Goal: Task Accomplishment & Management: Use online tool/utility

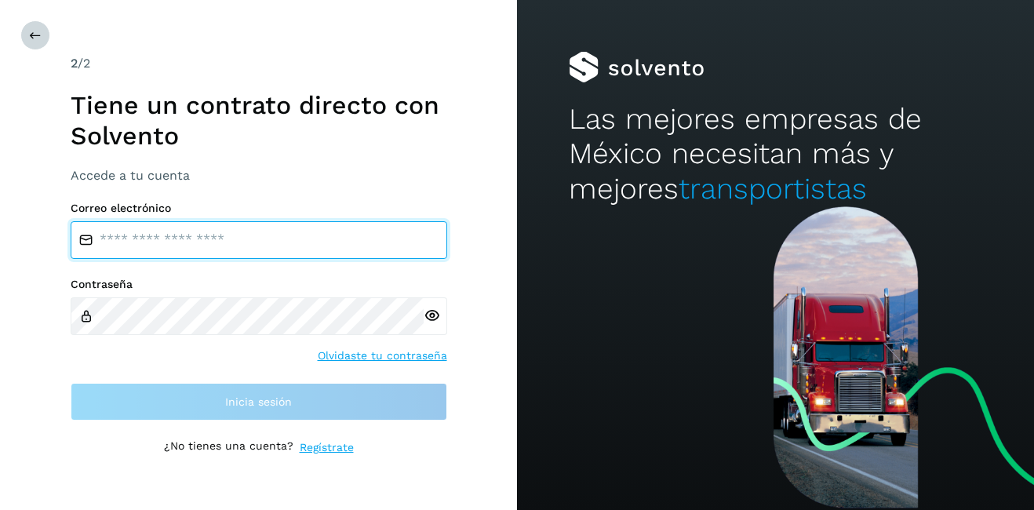
type input "**********"
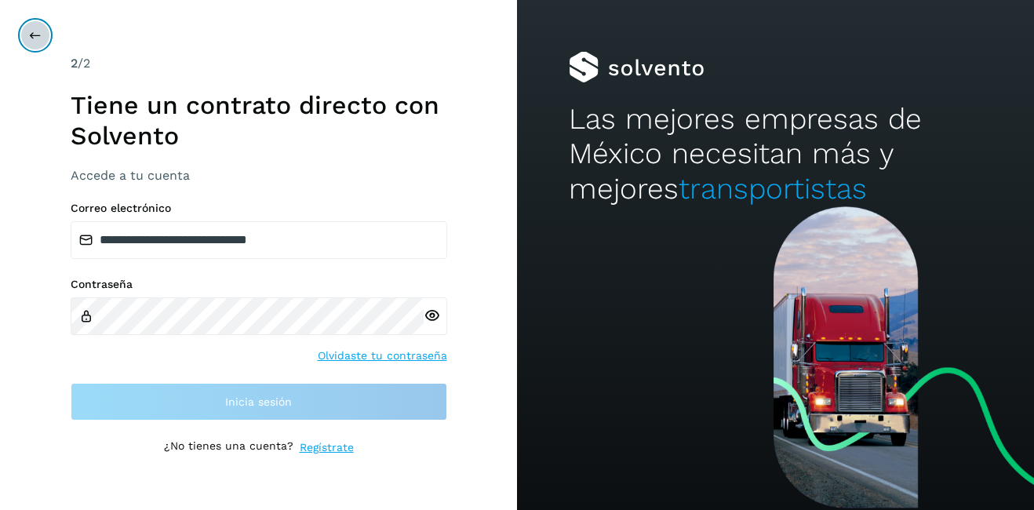
click at [34, 36] on icon at bounding box center [35, 35] width 13 height 13
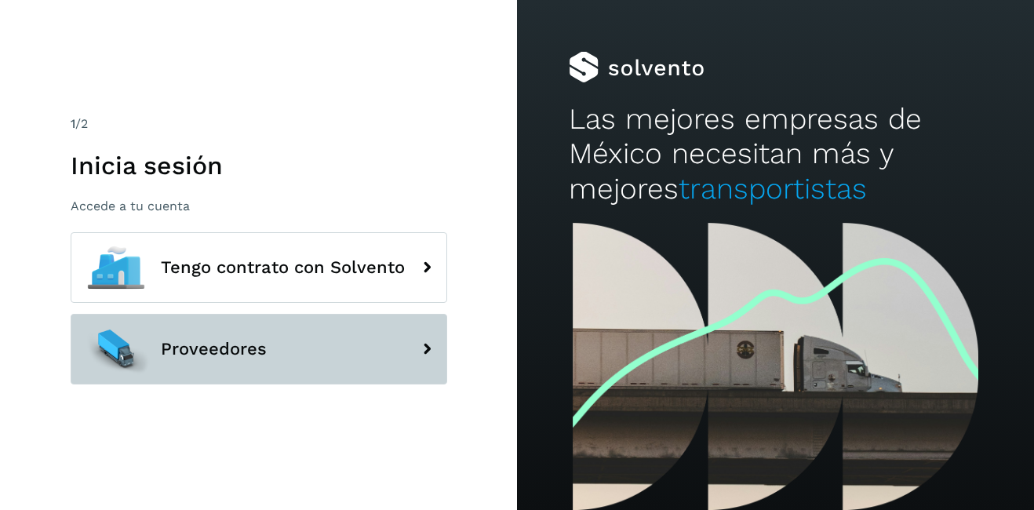
click at [232, 355] on span "Proveedores" at bounding box center [214, 349] width 106 height 19
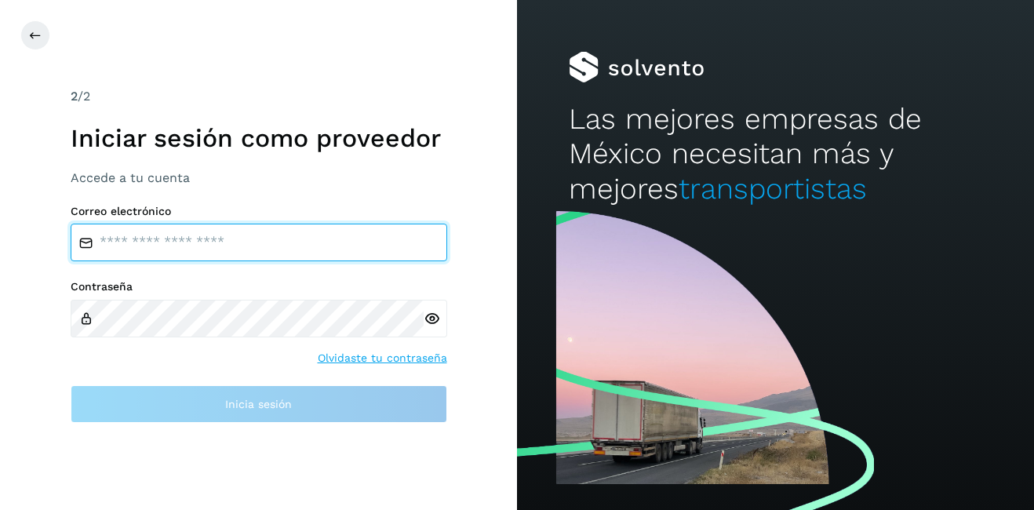
type input "**********"
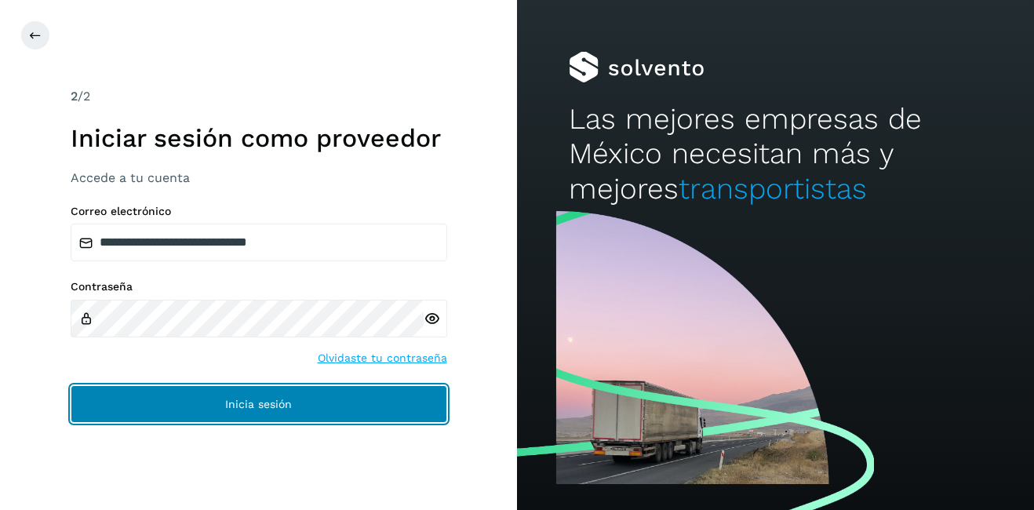
click at [232, 418] on button "Inicia sesión" at bounding box center [259, 404] width 377 height 38
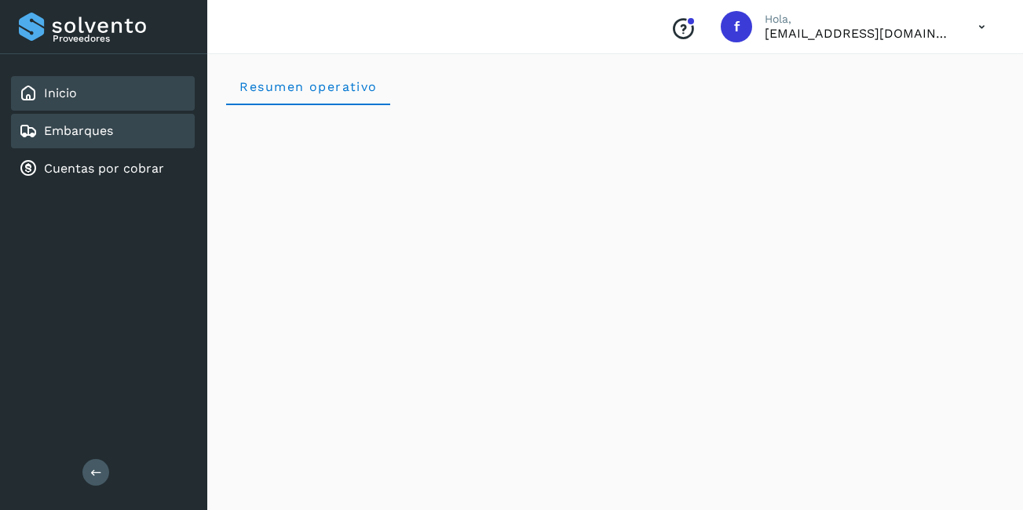
click at [95, 125] on link "Embarques" at bounding box center [78, 130] width 69 height 15
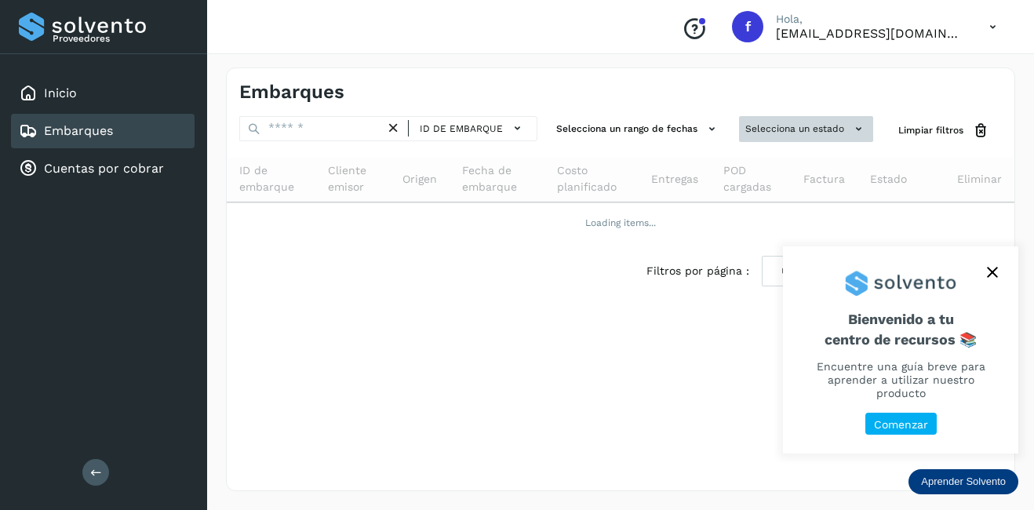
click at [814, 122] on button "Selecciona un estado" at bounding box center [806, 129] width 134 height 26
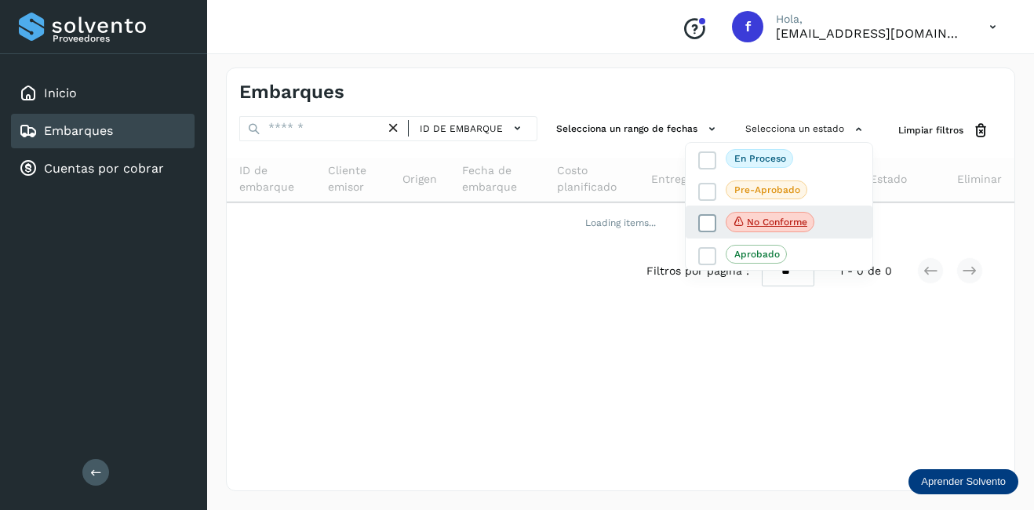
drag, startPoint x: 811, startPoint y: 214, endPoint x: 884, endPoint y: 251, distance: 81.8
click at [811, 214] on span "No conforme" at bounding box center [770, 222] width 89 height 20
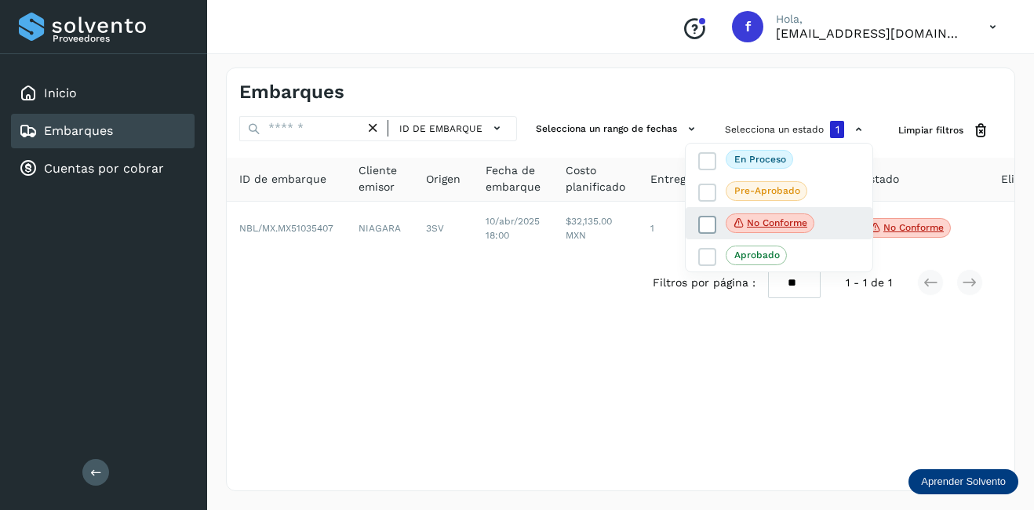
click at [753, 220] on p "No conforme" at bounding box center [777, 222] width 60 height 11
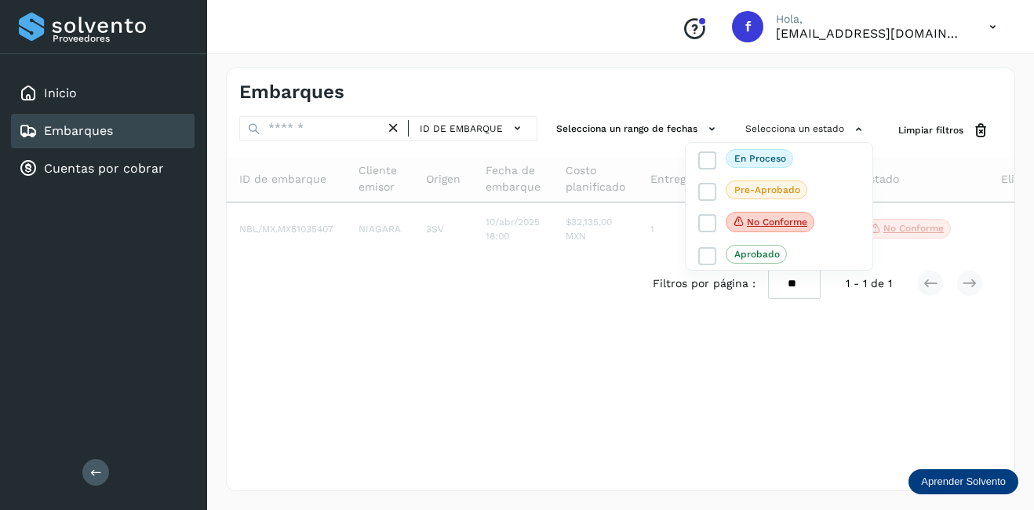
click at [333, 127] on div at bounding box center [517, 255] width 1034 height 510
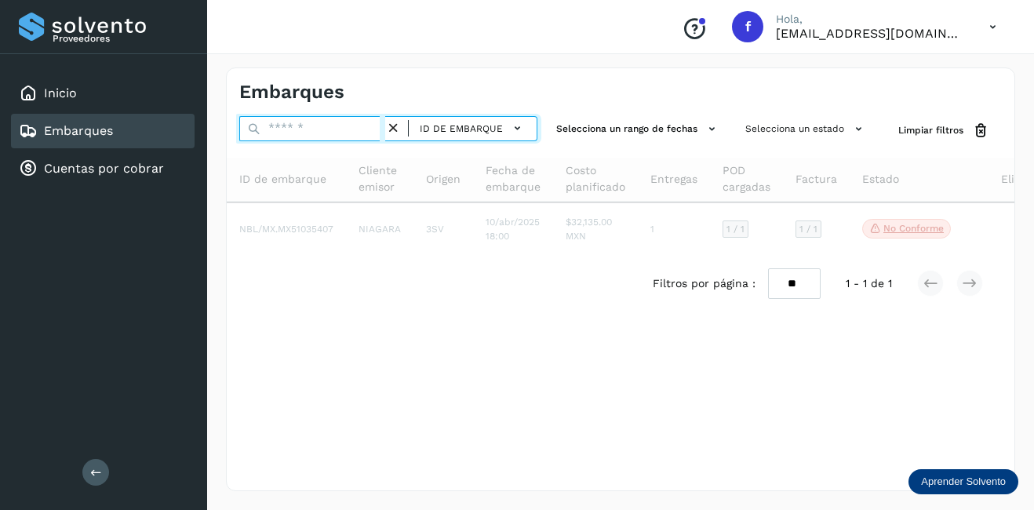
click at [327, 129] on input "text" at bounding box center [312, 128] width 146 height 25
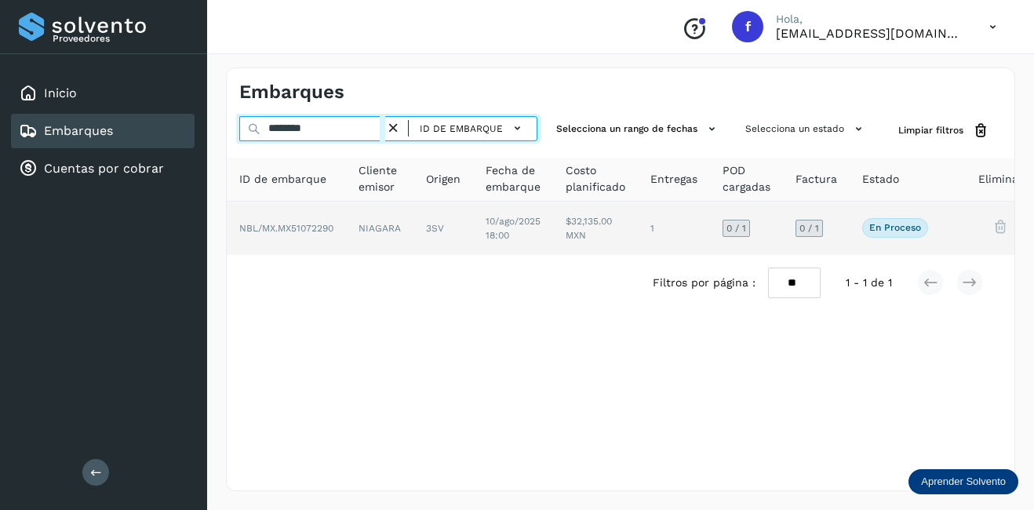
type input "********"
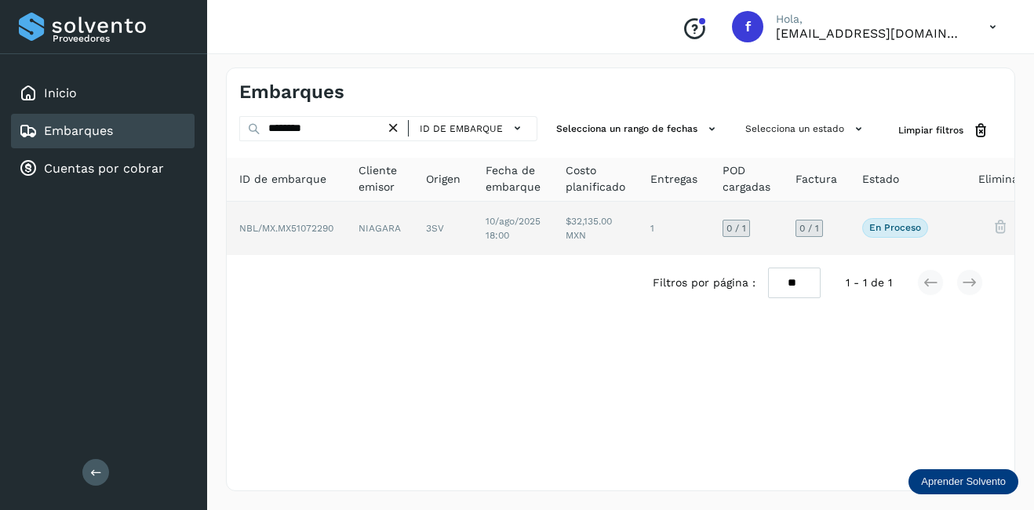
click at [318, 232] on span "NBL/MX.MX51072290" at bounding box center [286, 228] width 94 height 11
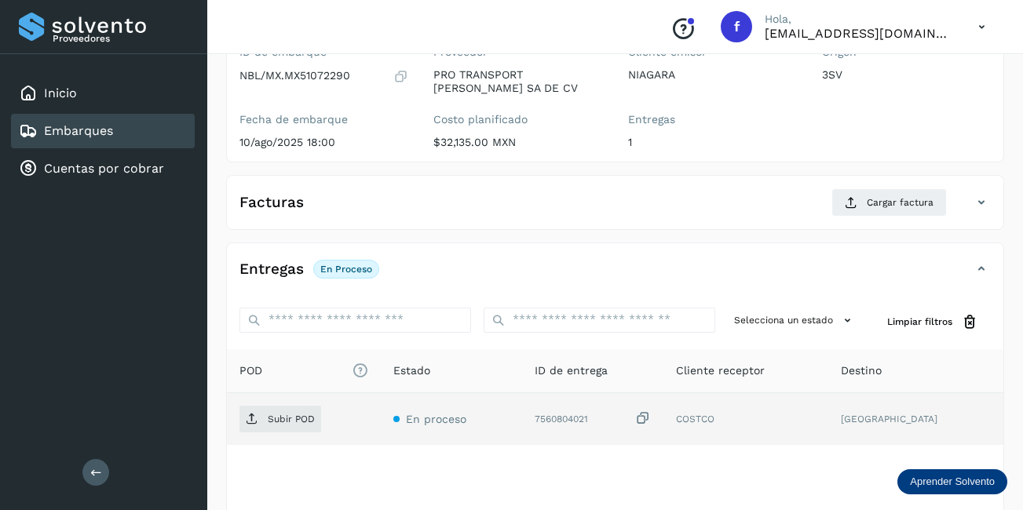
scroll to position [246, 0]
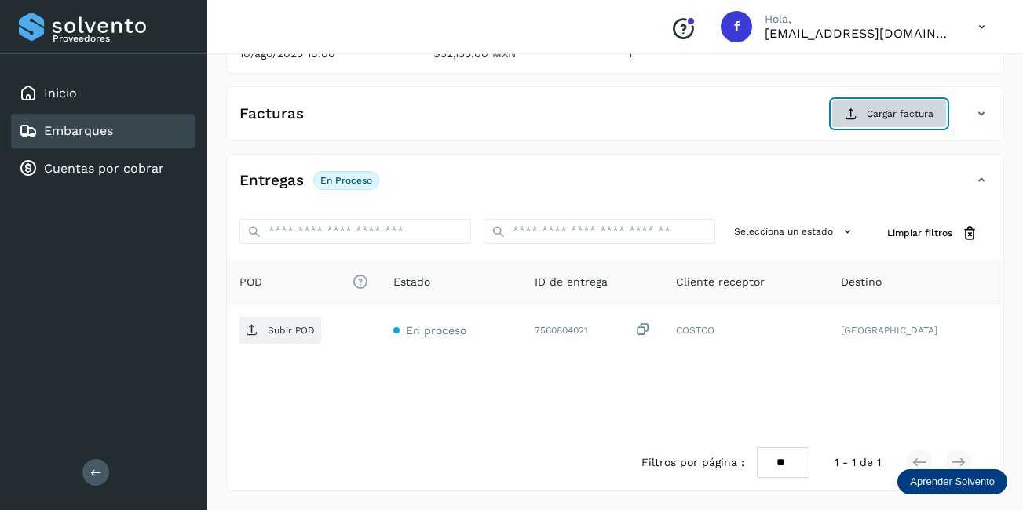
click at [885, 119] on span "Cargar factura" at bounding box center [899, 114] width 67 height 14
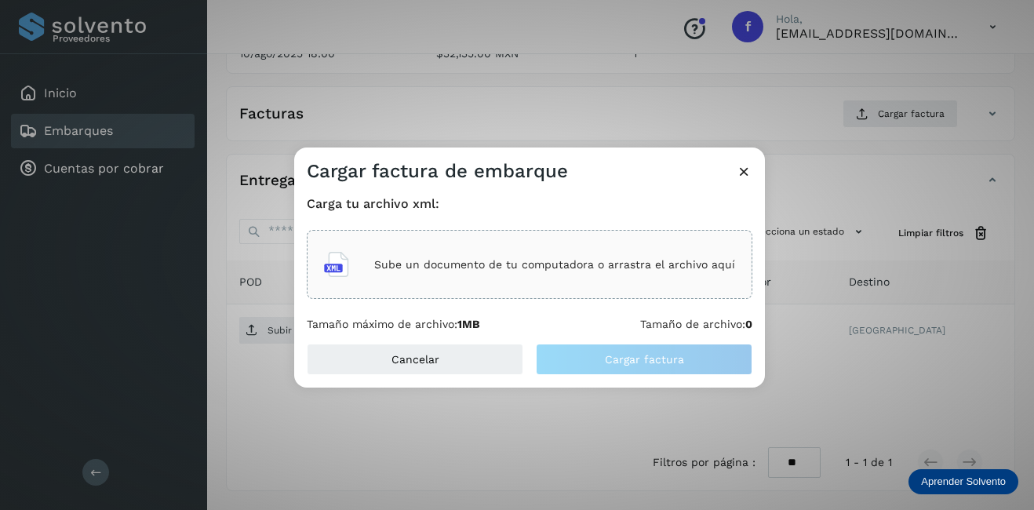
click at [417, 275] on div "Sube un documento de tu computadora o arrastra el archivo aquí" at bounding box center [529, 264] width 411 height 42
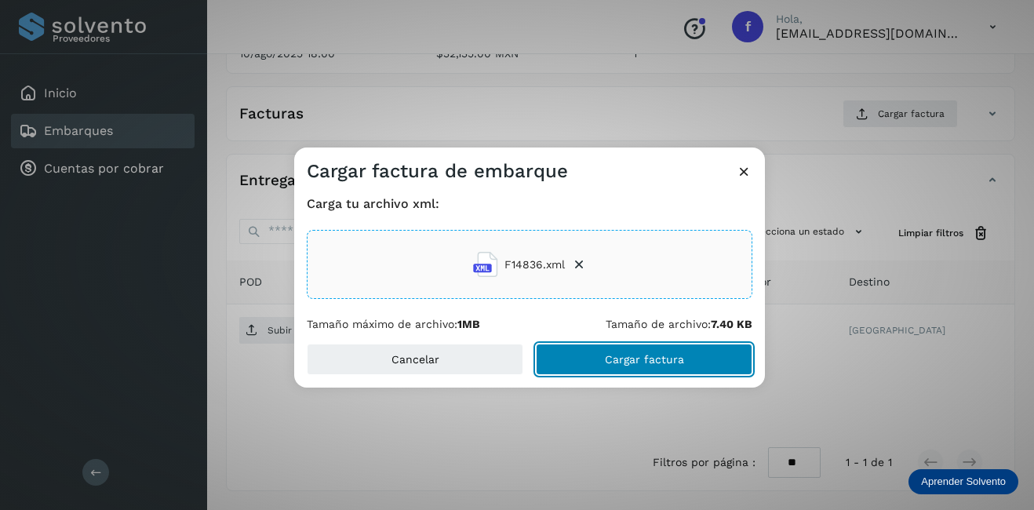
click at [708, 360] on button "Cargar factura" at bounding box center [644, 359] width 217 height 31
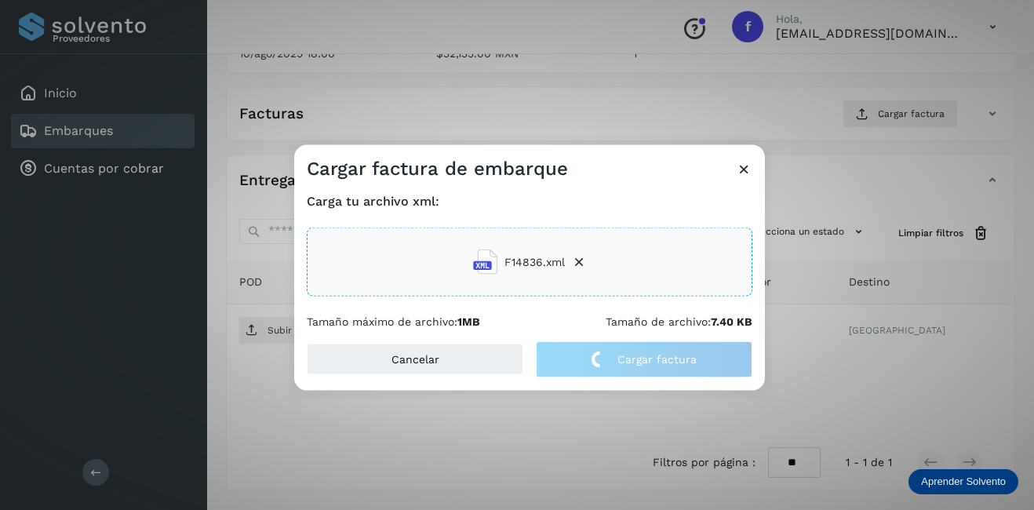
click at [854, 356] on div "Cargar factura de embarque Carga tu archivo xml: F14836.xml Tamaño máximo de ar…" at bounding box center [517, 255] width 1034 height 510
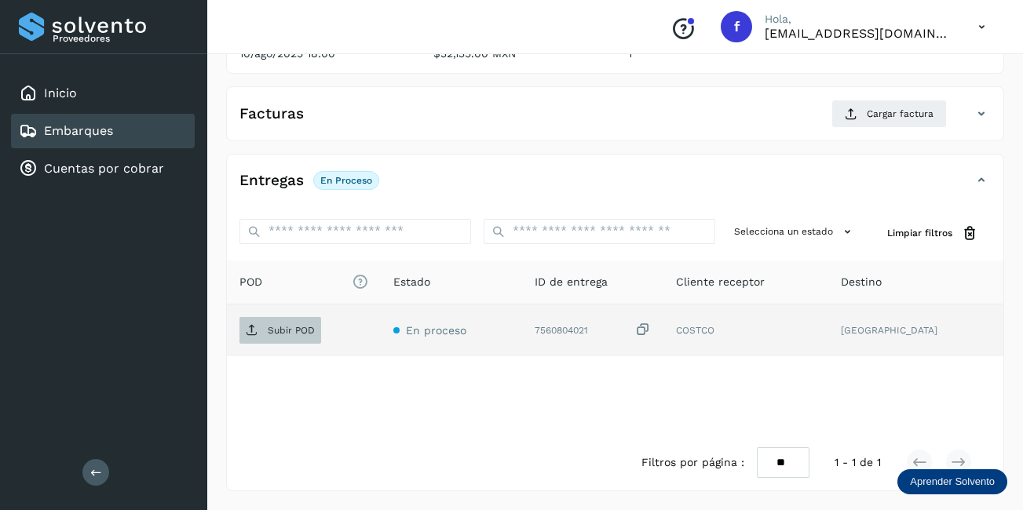
click at [252, 336] on icon at bounding box center [252, 330] width 13 height 13
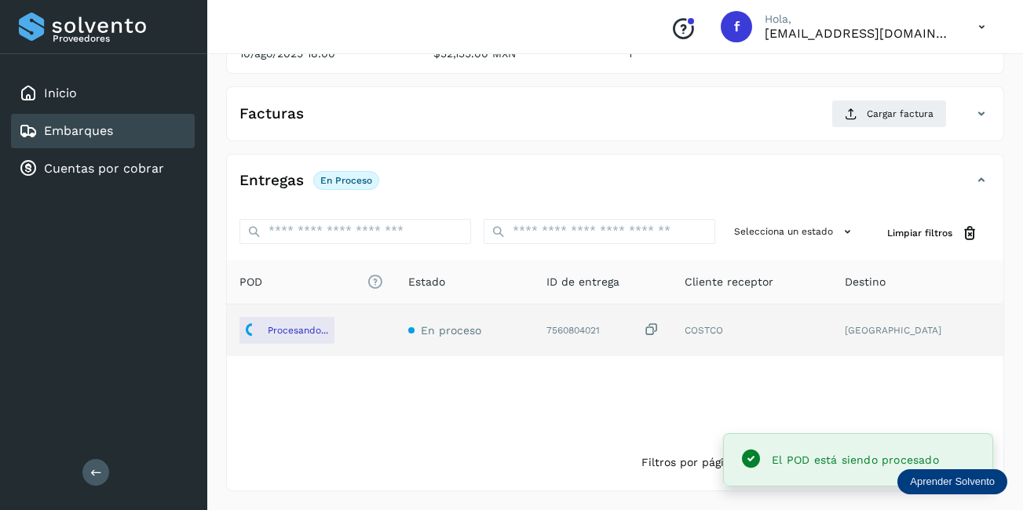
scroll to position [89, 0]
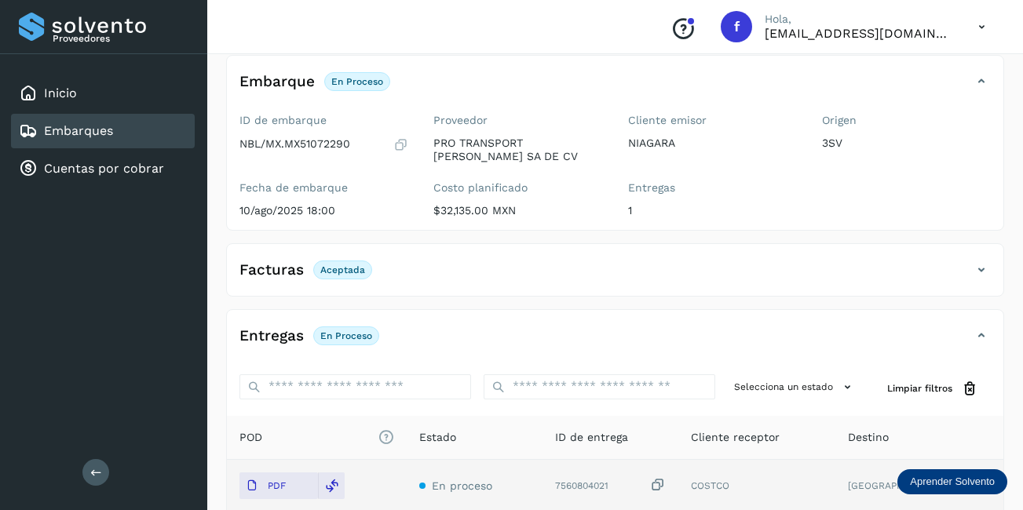
click at [146, 126] on div "Embarques" at bounding box center [103, 131] width 184 height 35
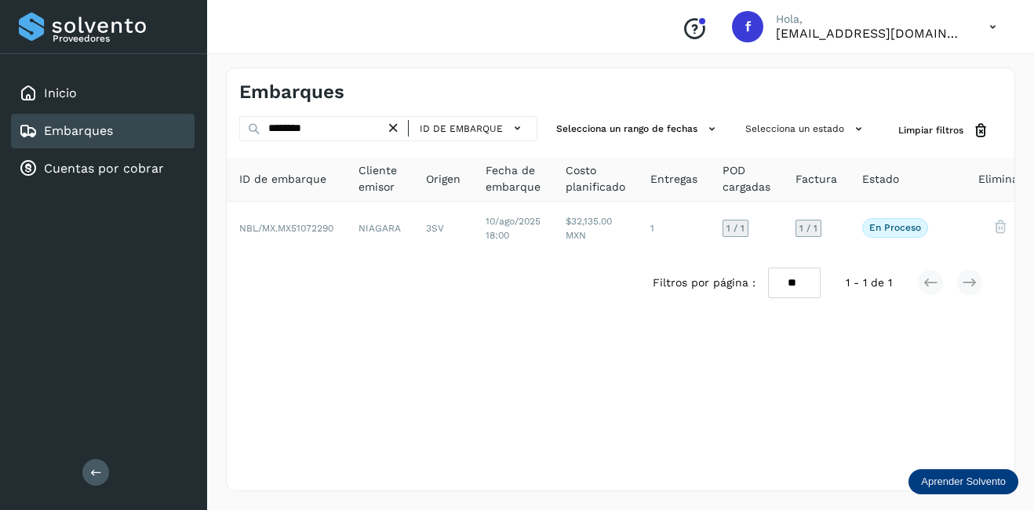
click at [397, 133] on icon at bounding box center [393, 128] width 16 height 16
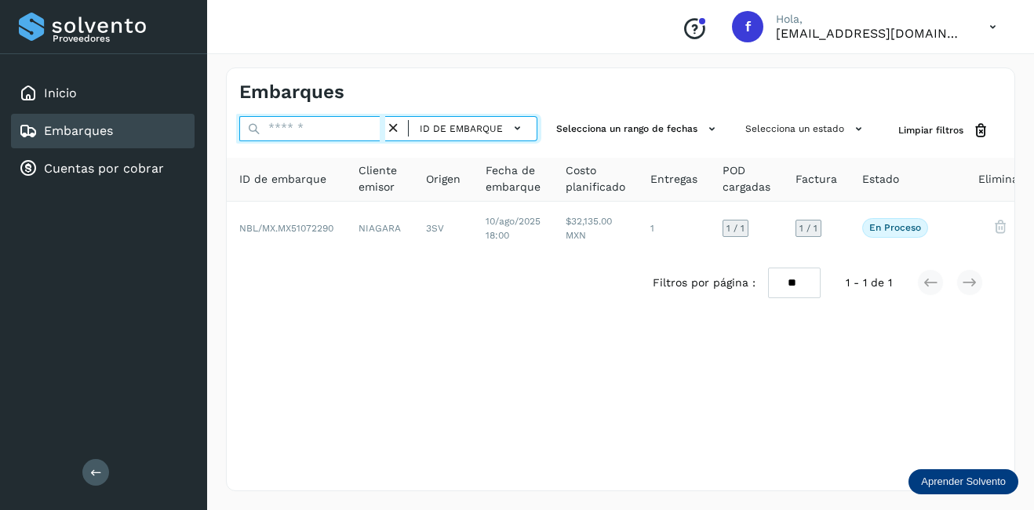
click at [331, 129] on input "text" at bounding box center [312, 128] width 146 height 25
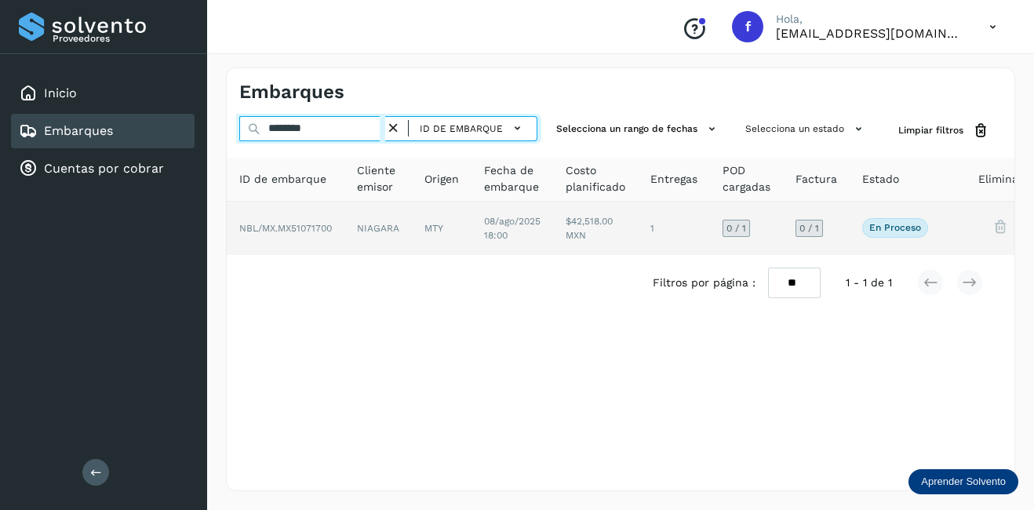
type input "********"
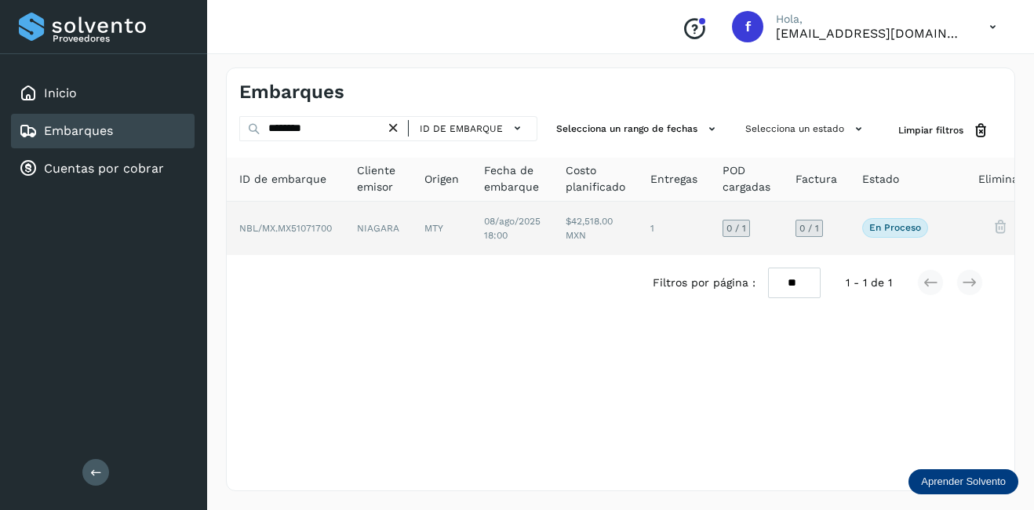
click at [412, 230] on td "NIAGARA" at bounding box center [442, 228] width 60 height 53
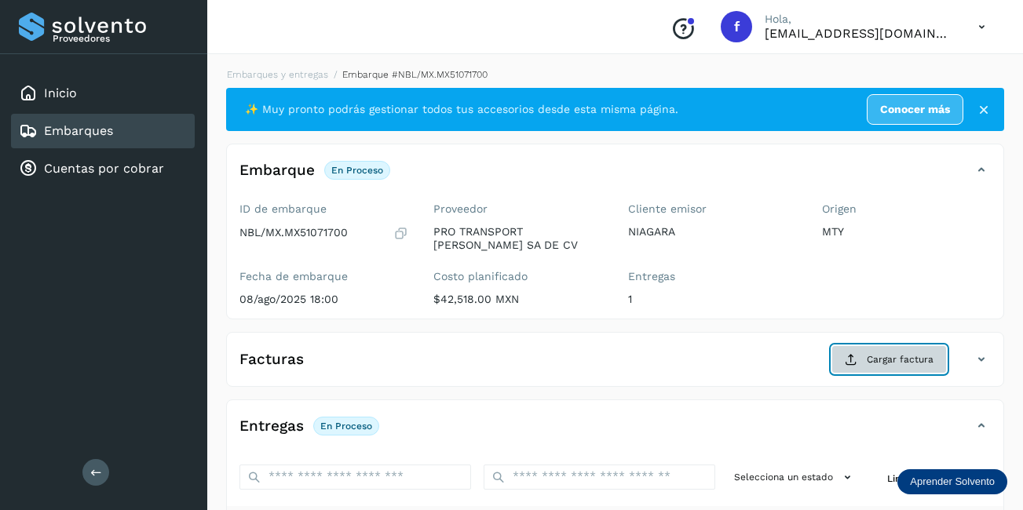
click at [881, 362] on span "Cargar factura" at bounding box center [899, 359] width 67 height 14
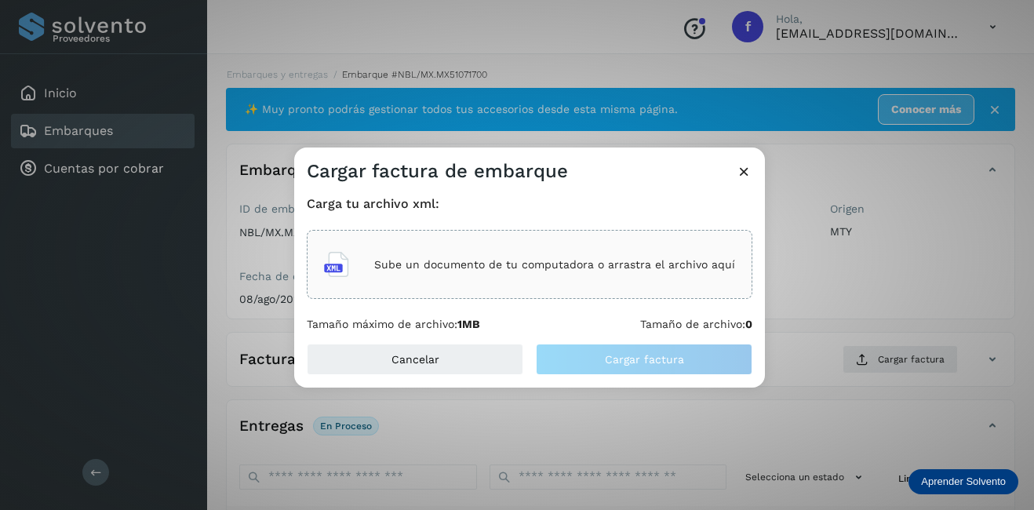
click at [484, 267] on p "Sube un documento de tu computadora o arrastra el archivo aquí" at bounding box center [554, 264] width 361 height 13
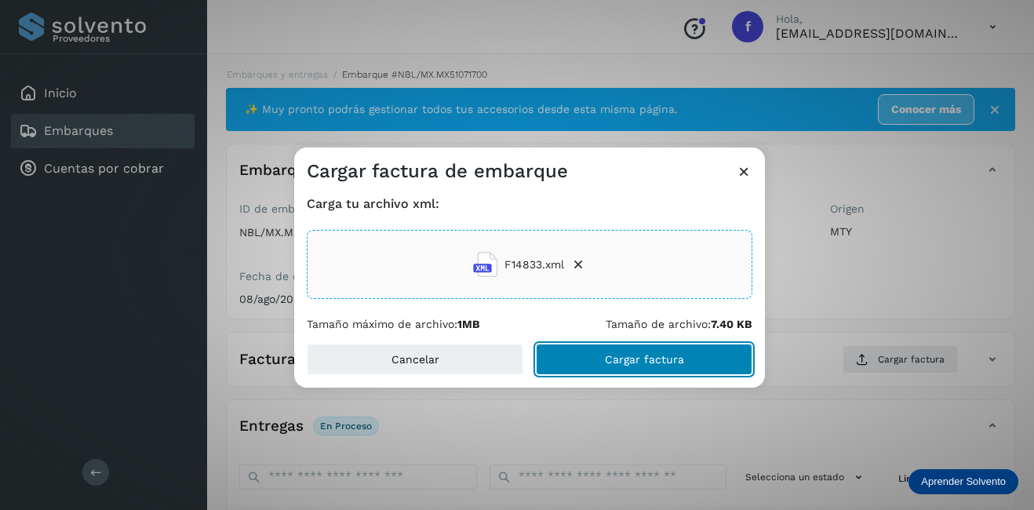
click at [627, 358] on span "Cargar factura" at bounding box center [644, 359] width 79 height 11
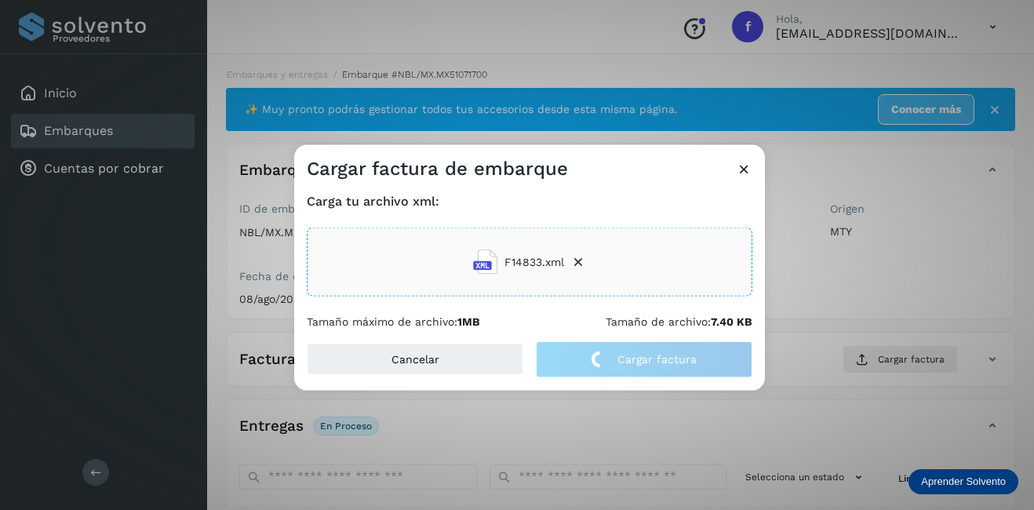
click at [986, 255] on div "Cargar factura de embarque Carga tu archivo xml: F14833.xml Tamaño máximo de ar…" at bounding box center [517, 255] width 1034 height 510
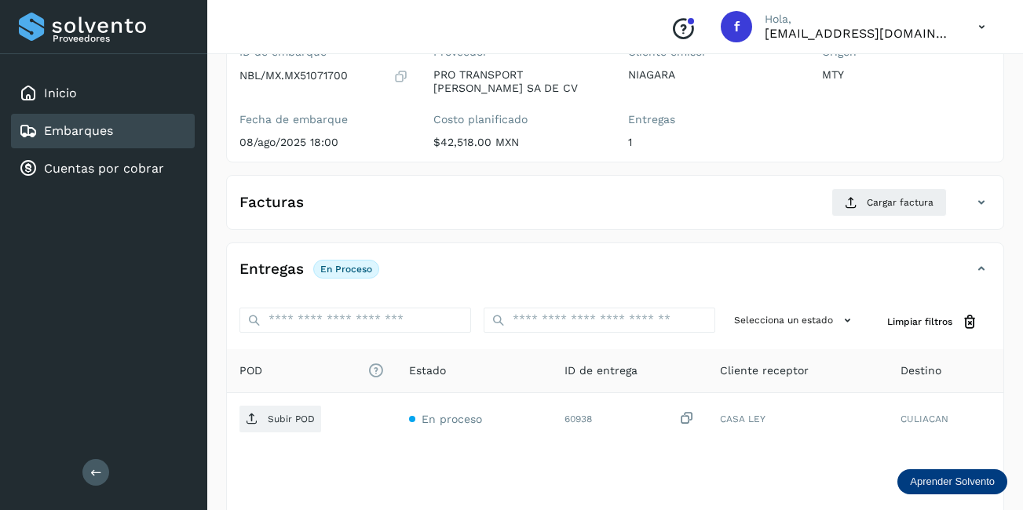
scroll to position [246, 0]
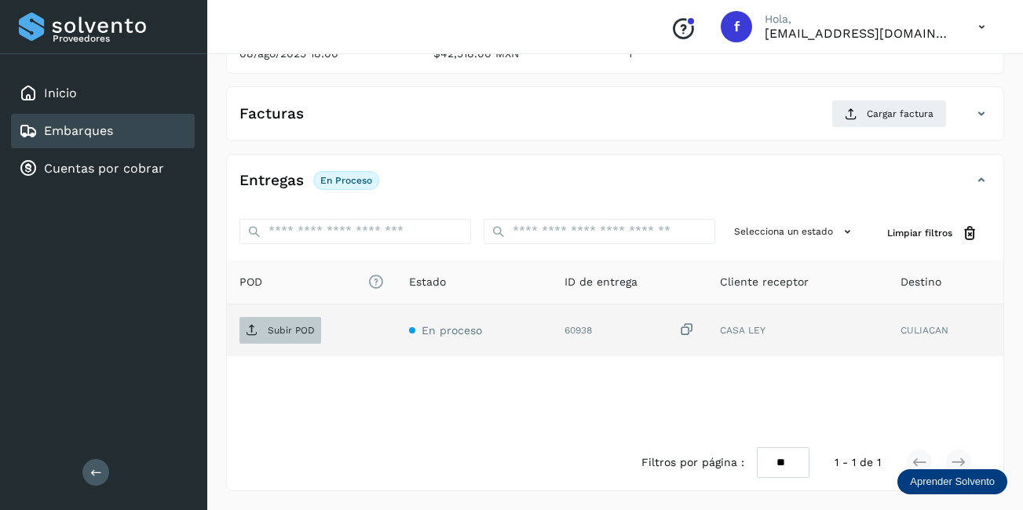
click at [297, 321] on span "Subir POD" at bounding box center [280, 330] width 82 height 25
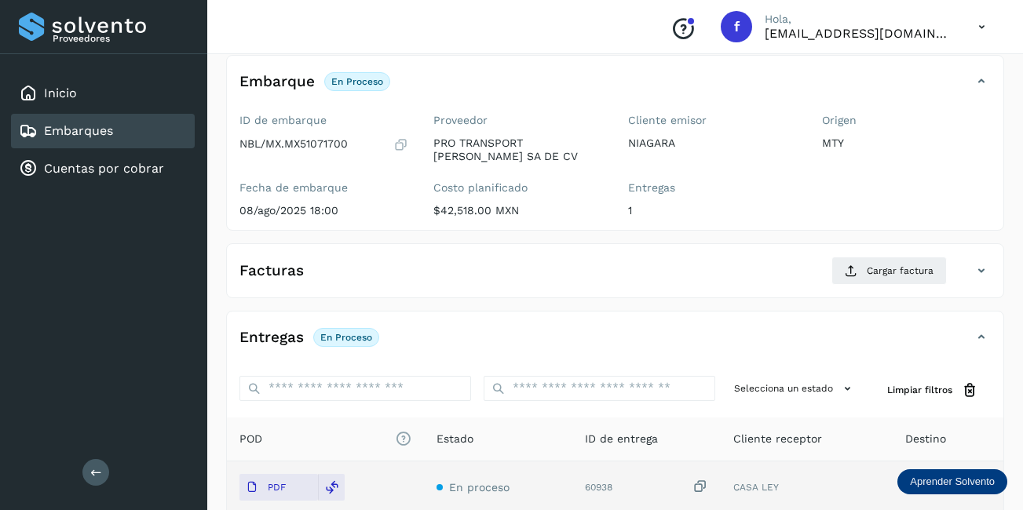
scroll to position [0, 0]
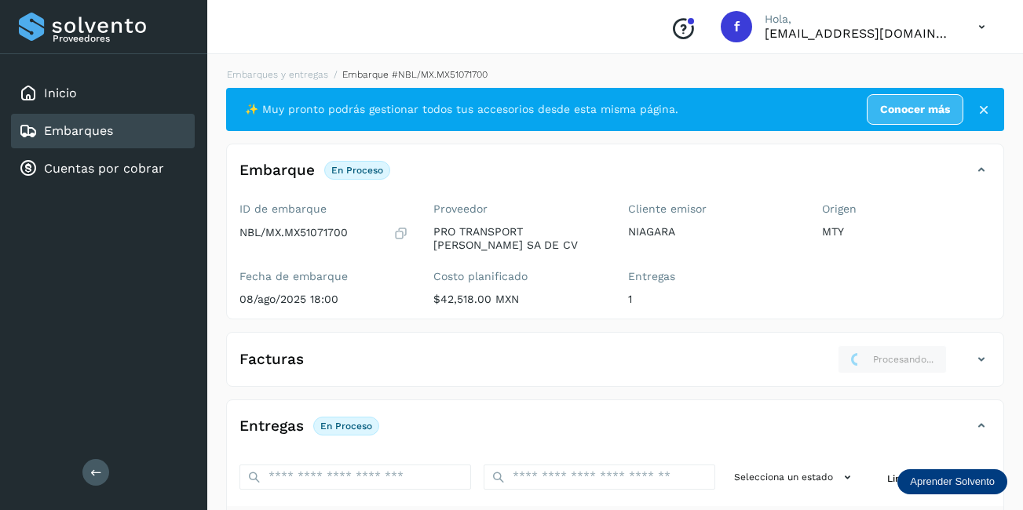
click at [152, 126] on div "Embarques" at bounding box center [103, 131] width 184 height 35
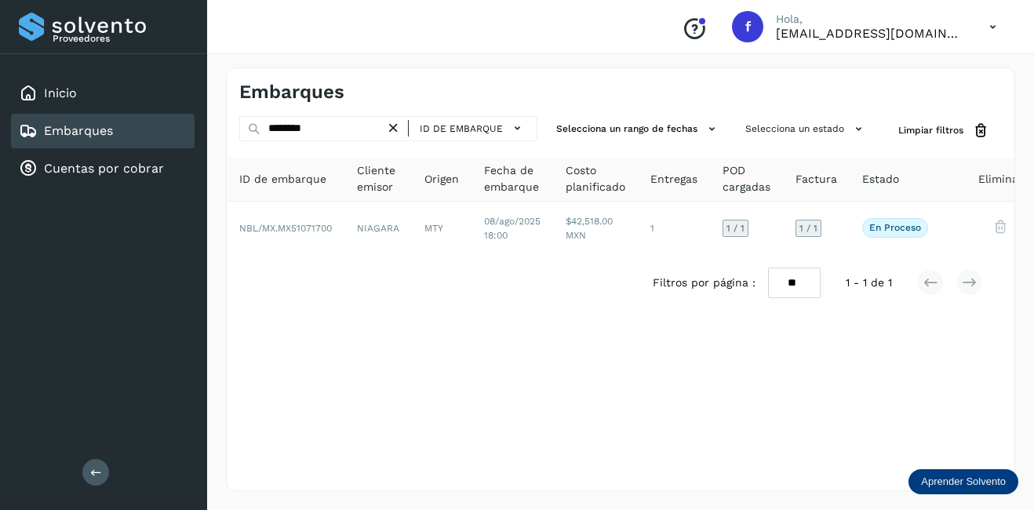
click at [389, 130] on icon at bounding box center [393, 128] width 16 height 16
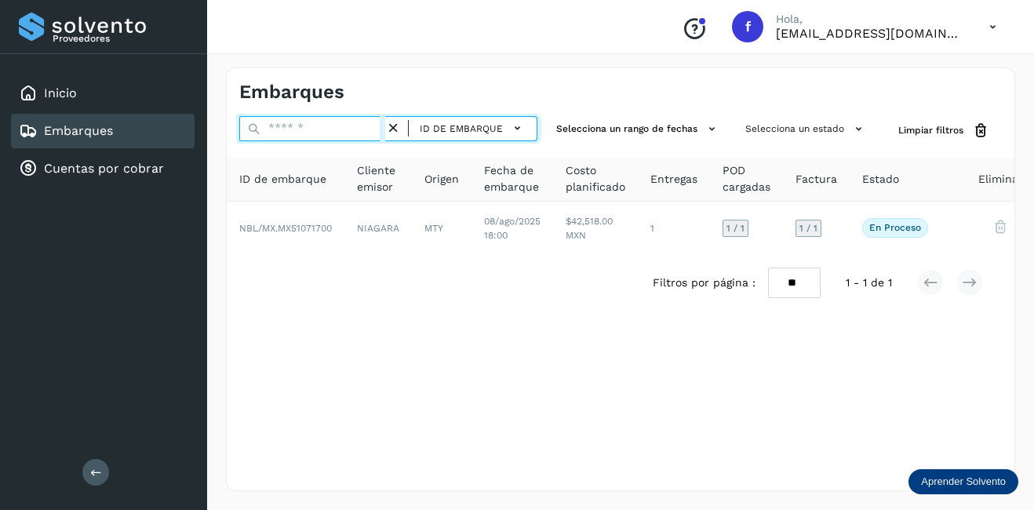
click at [347, 128] on input "text" at bounding box center [312, 128] width 146 height 25
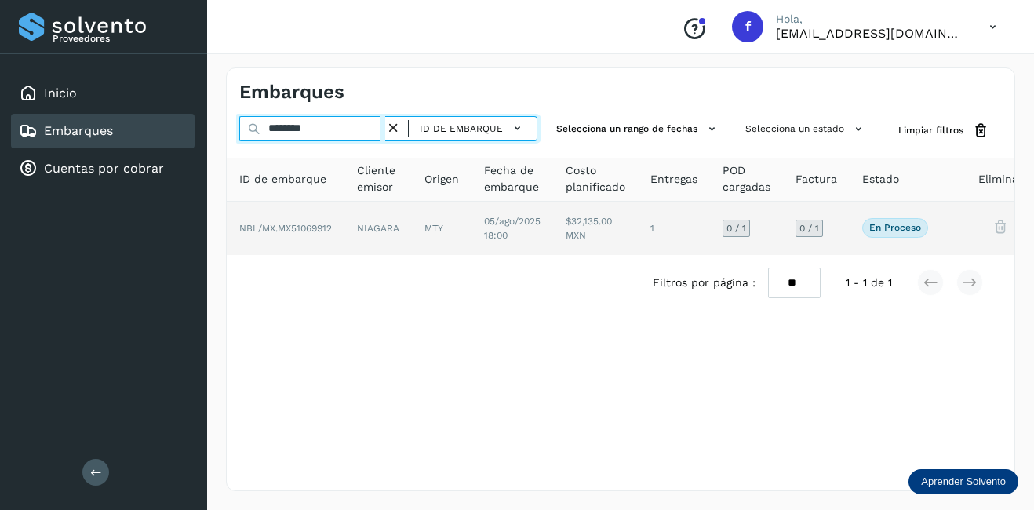
type input "********"
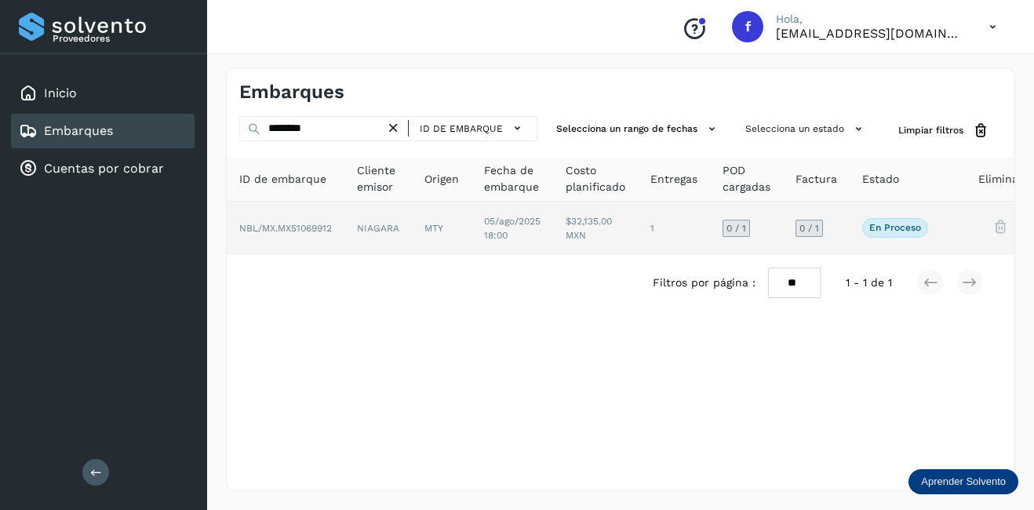
click at [412, 228] on td "NIAGARA" at bounding box center [442, 228] width 60 height 53
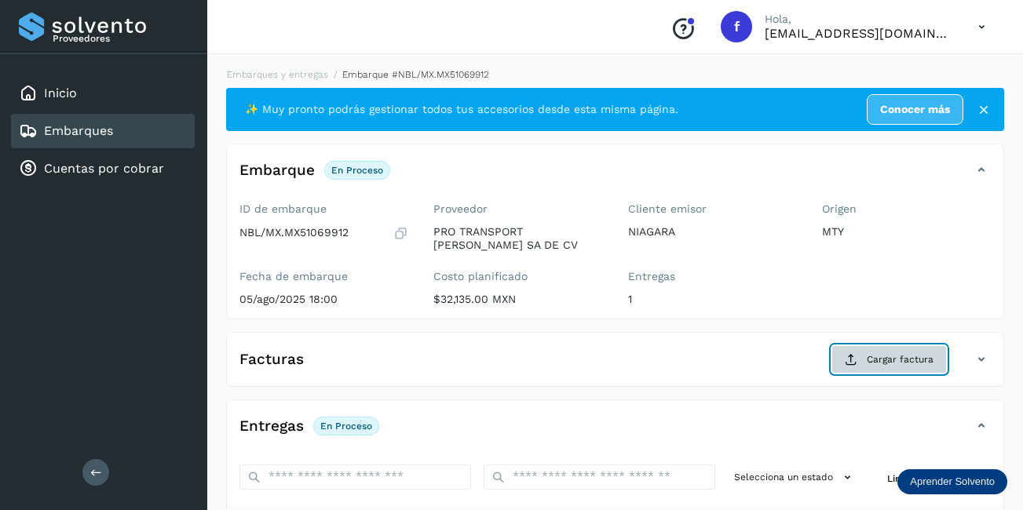
click at [897, 356] on span "Cargar factura" at bounding box center [899, 359] width 67 height 14
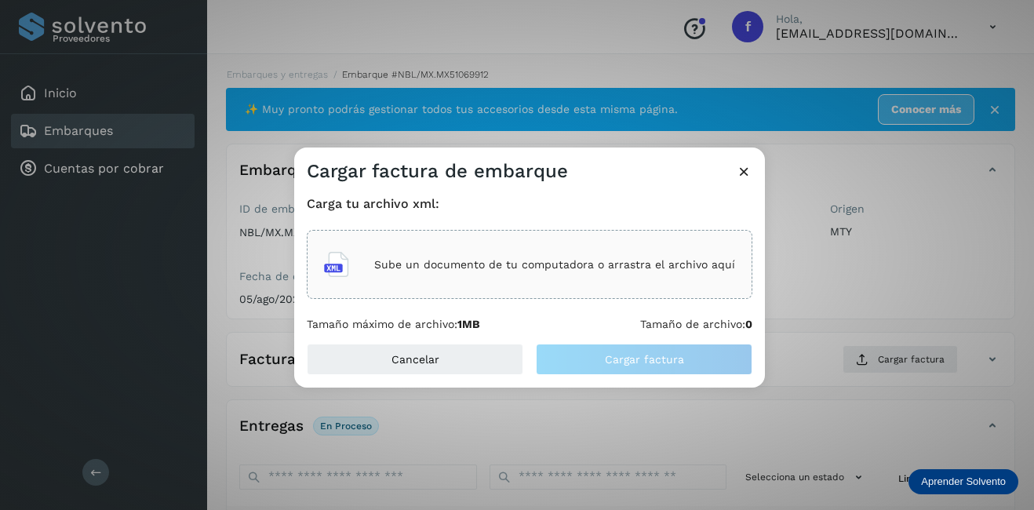
click at [452, 257] on div "Sube un documento de tu computadora o arrastra el archivo aquí" at bounding box center [529, 264] width 411 height 42
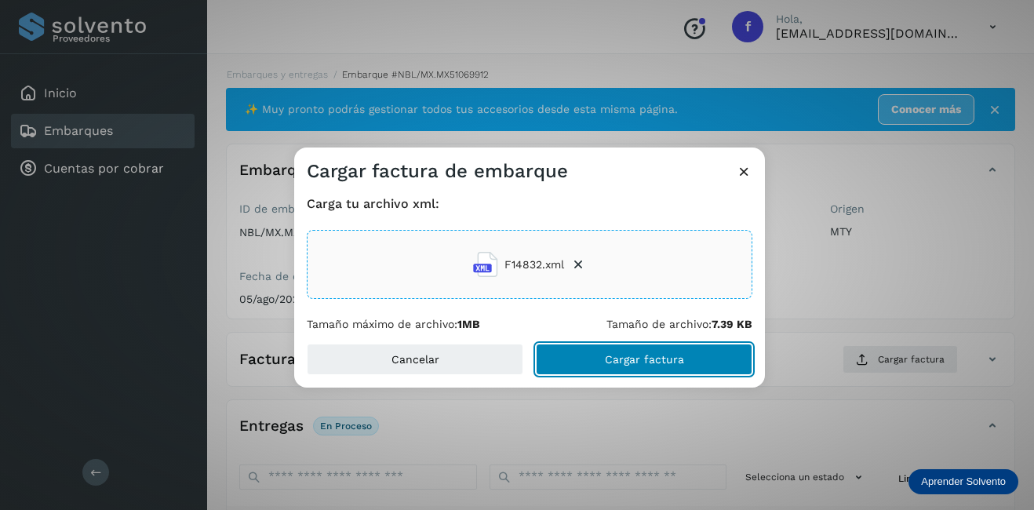
click at [678, 359] on span "Cargar factura" at bounding box center [644, 359] width 79 height 11
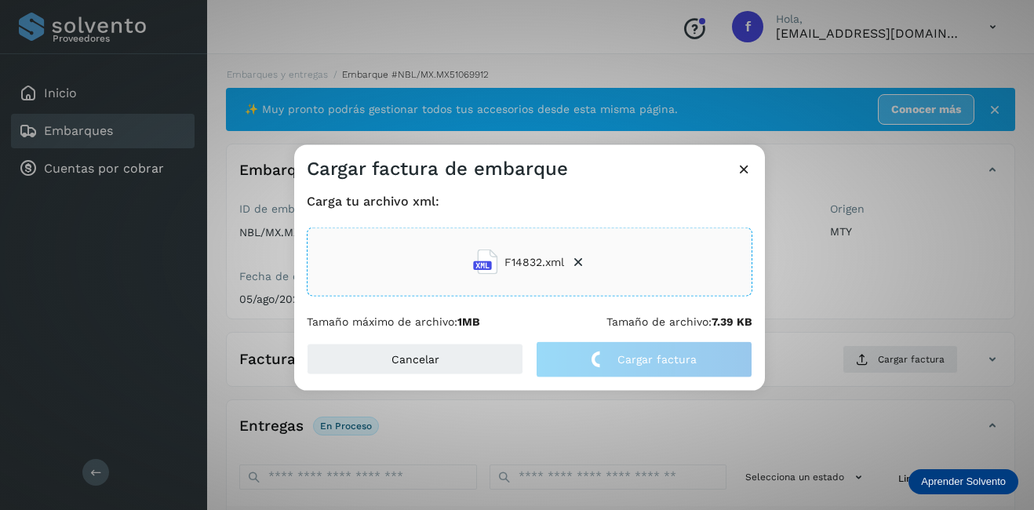
click at [856, 262] on div "Cargar factura de embarque Carga tu archivo xml: F14832.xml Tamaño máximo de ar…" at bounding box center [517, 255] width 1034 height 510
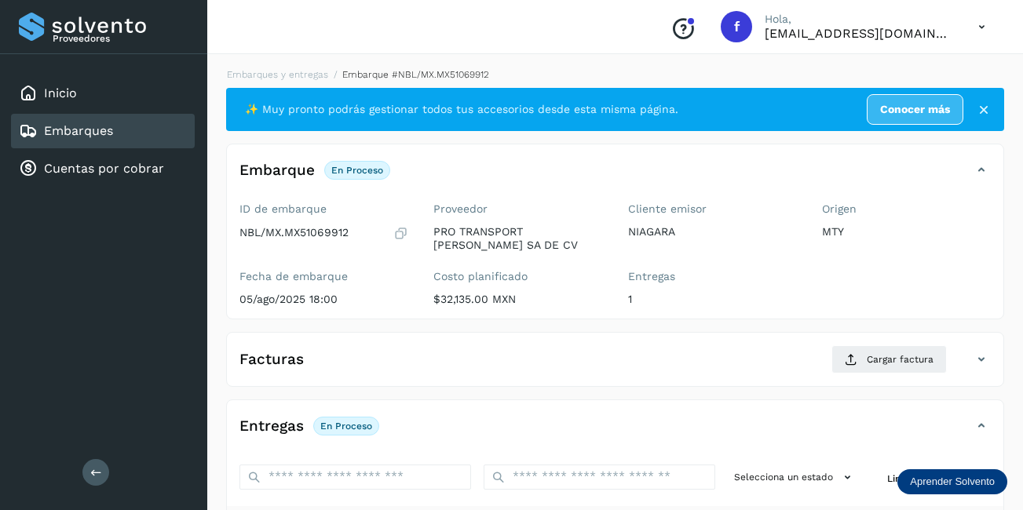
scroll to position [246, 0]
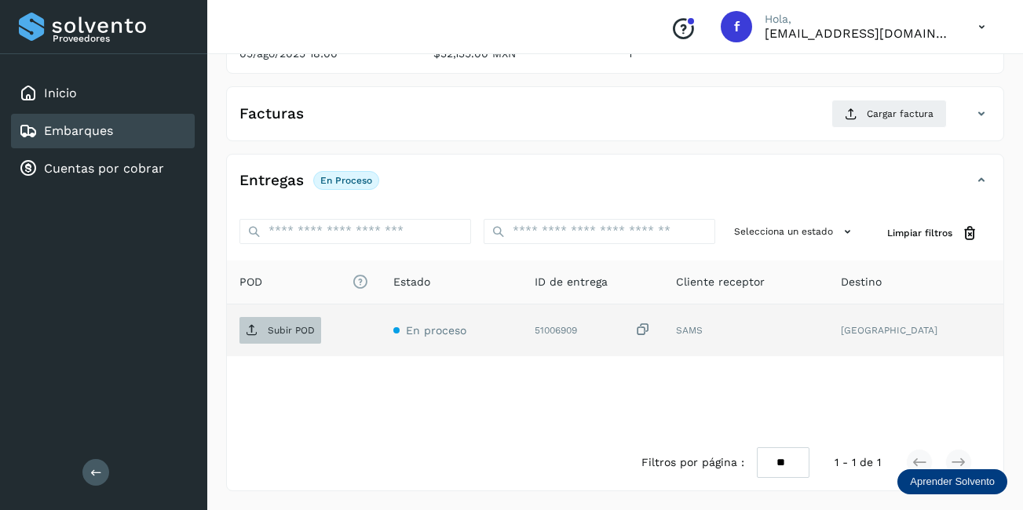
click at [309, 325] on p "Subir POD" at bounding box center [291, 330] width 47 height 11
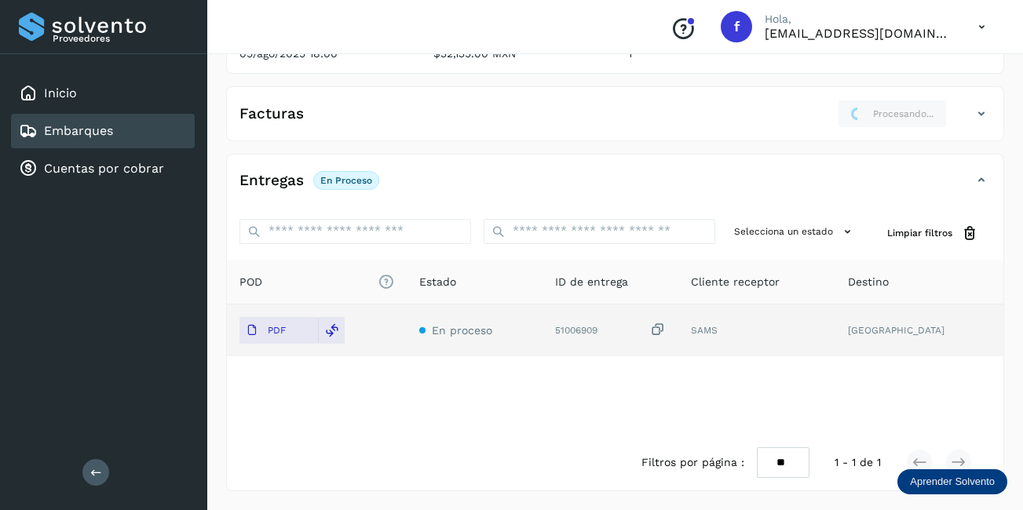
scroll to position [10, 0]
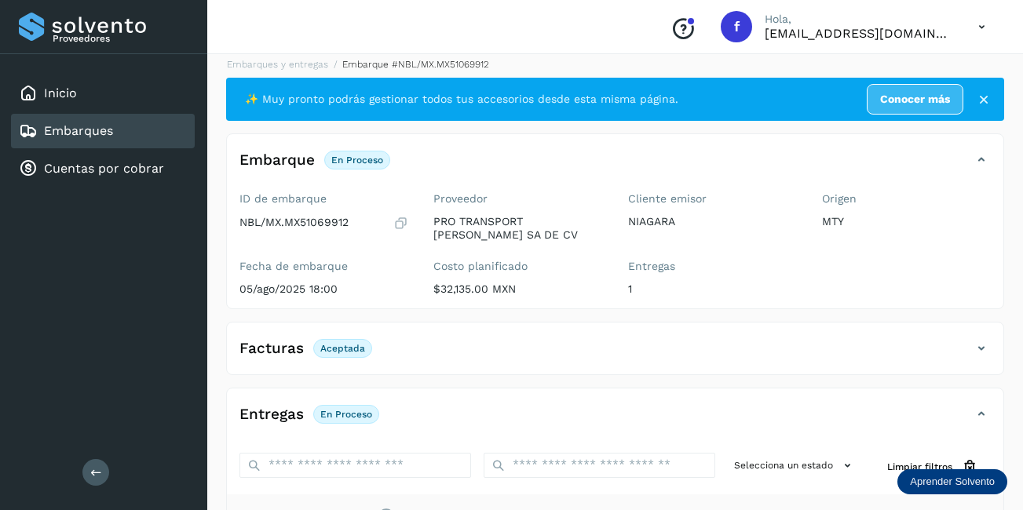
click at [116, 146] on div "Embarques" at bounding box center [103, 131] width 184 height 35
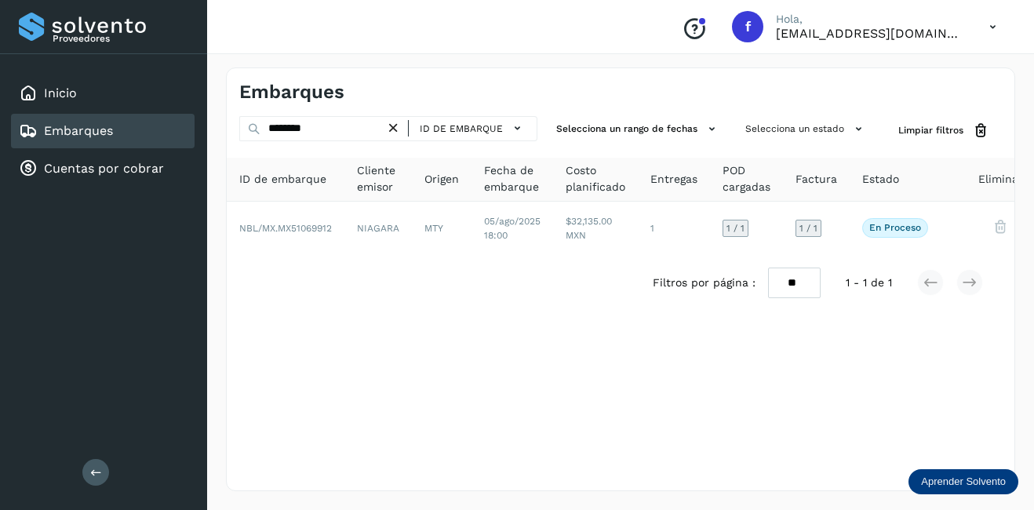
click at [394, 125] on icon at bounding box center [393, 128] width 16 height 16
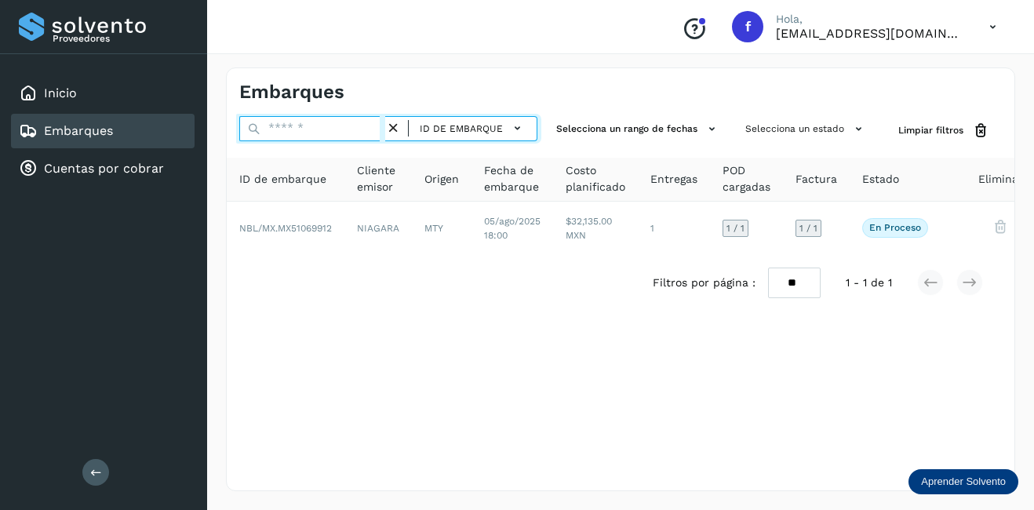
click at [314, 125] on input "text" at bounding box center [312, 128] width 146 height 25
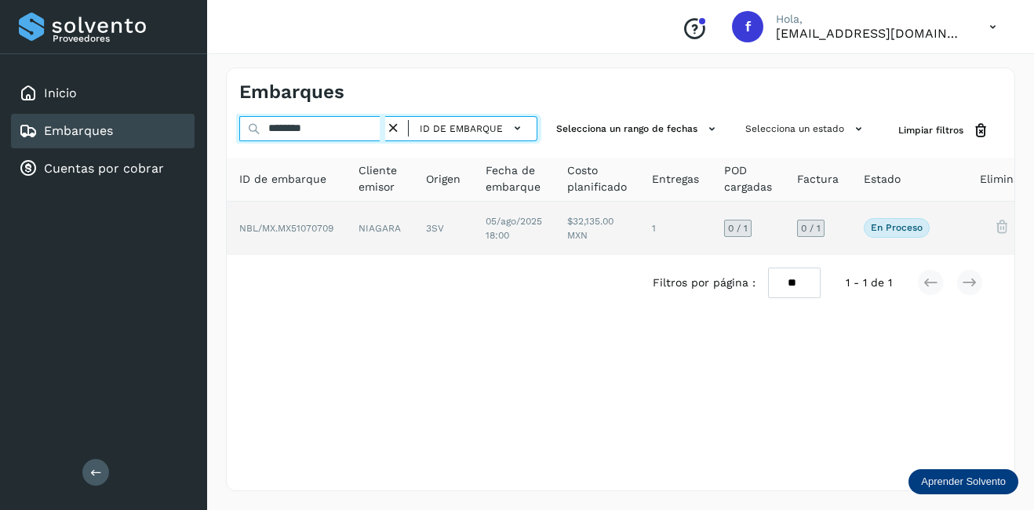
type input "********"
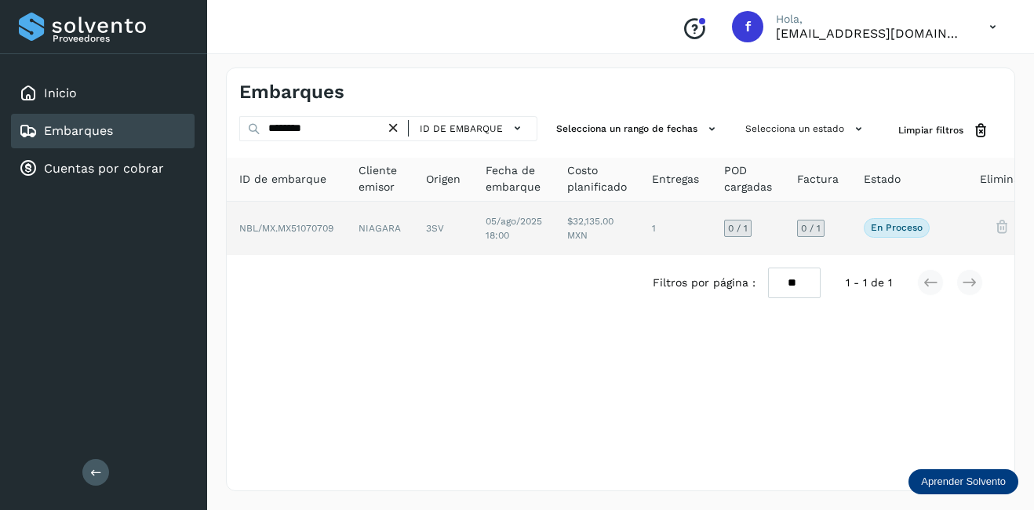
click at [473, 221] on td "3SV" at bounding box center [514, 228] width 82 height 53
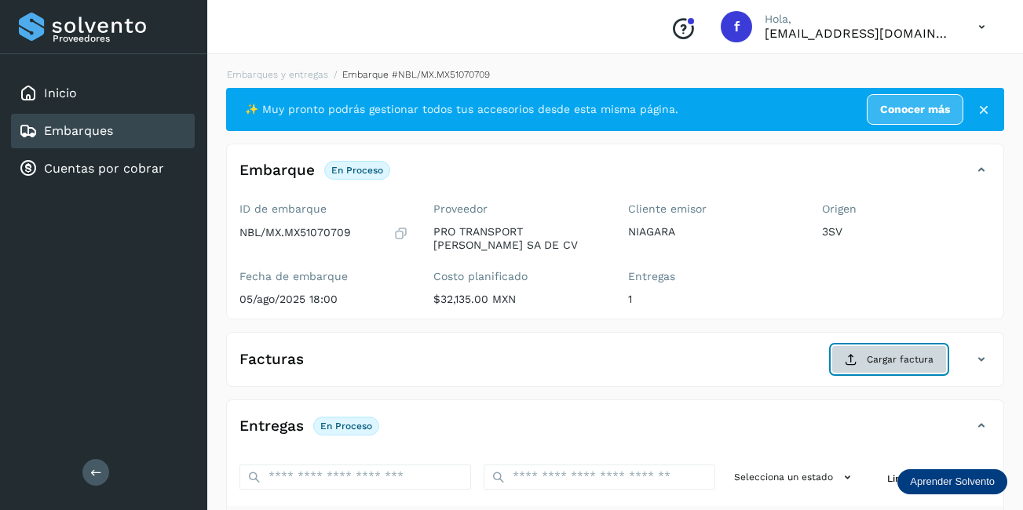
click at [879, 359] on span "Cargar factura" at bounding box center [899, 359] width 67 height 14
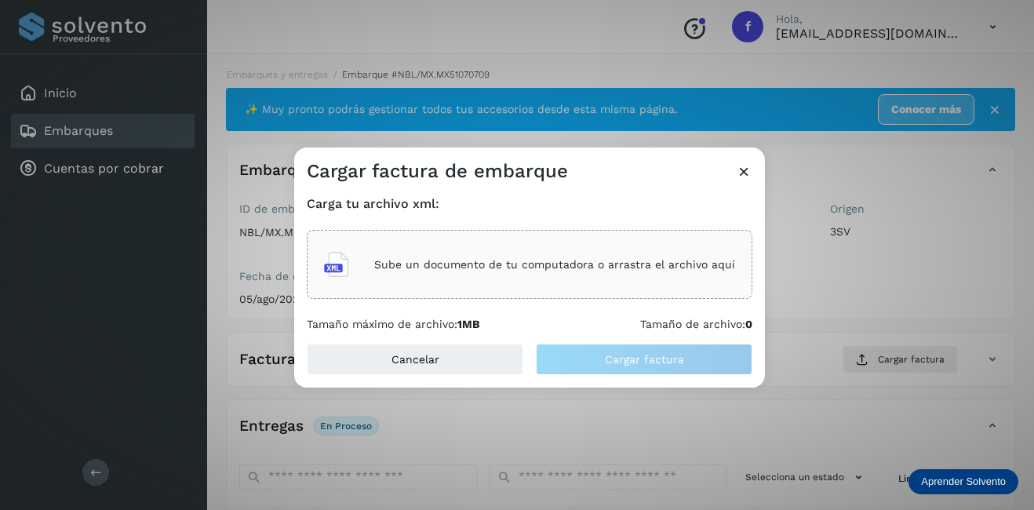
click at [499, 240] on div "Sube un documento de tu computadora o arrastra el archivo aquí" at bounding box center [530, 264] width 446 height 69
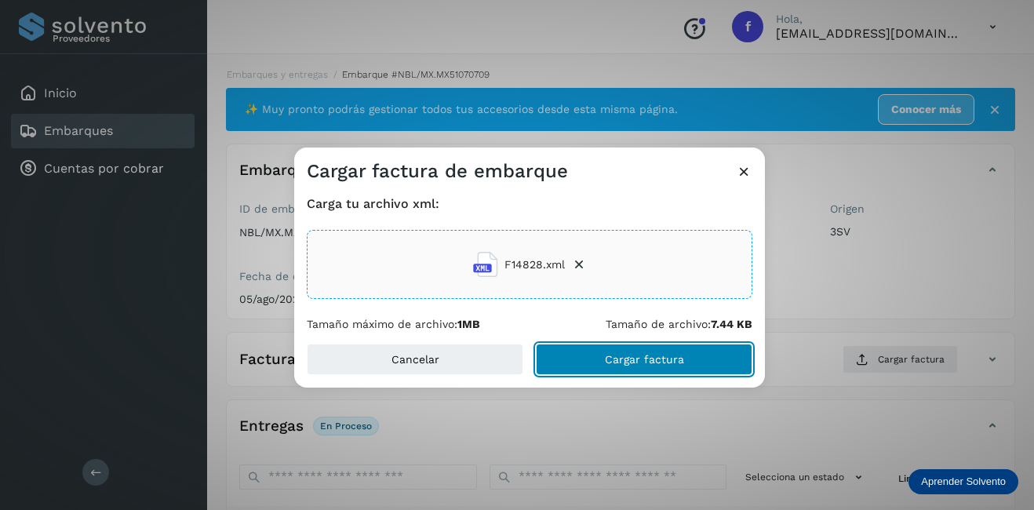
click at [665, 366] on button "Cargar factura" at bounding box center [644, 359] width 217 height 31
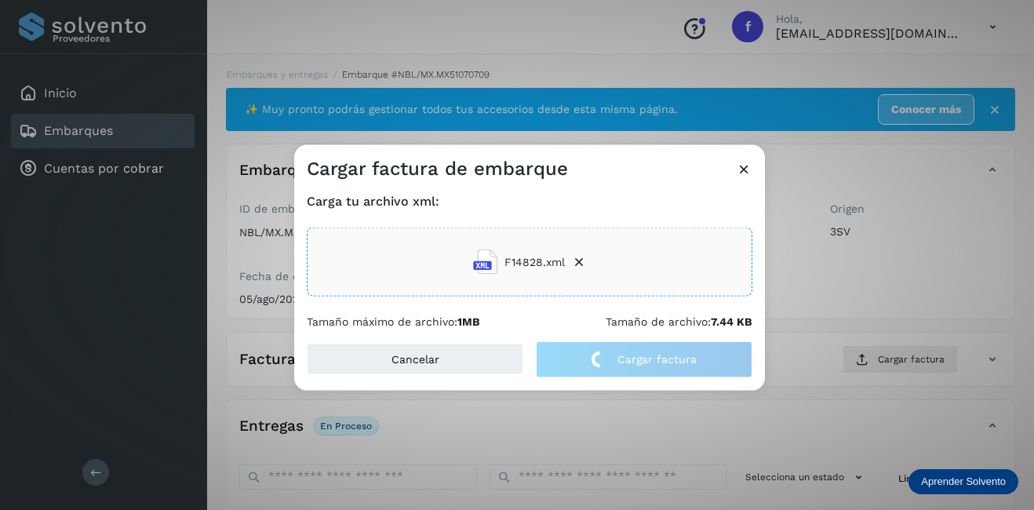
click at [864, 315] on div "Cargar factura de embarque Carga tu archivo xml: F14828.xml Tamaño máximo de ar…" at bounding box center [517, 255] width 1034 height 510
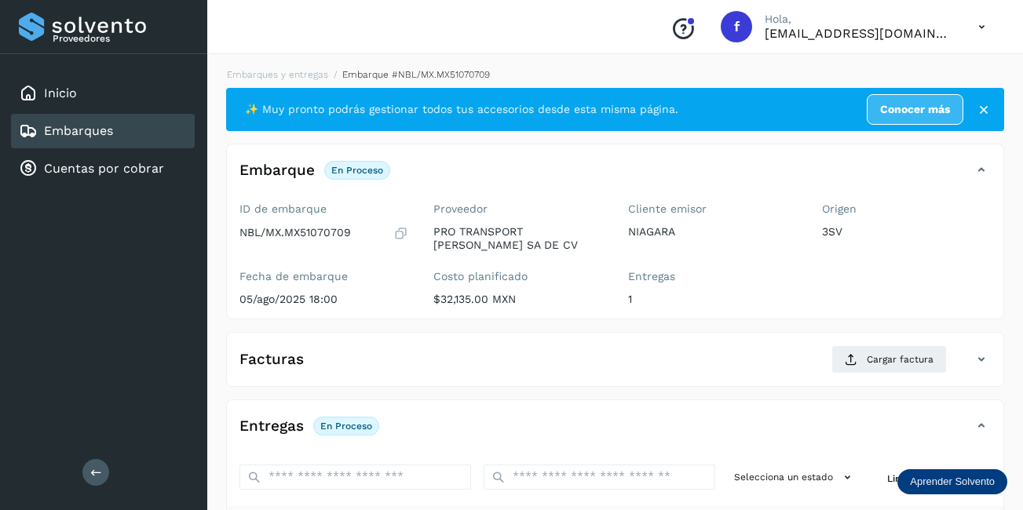
scroll to position [246, 0]
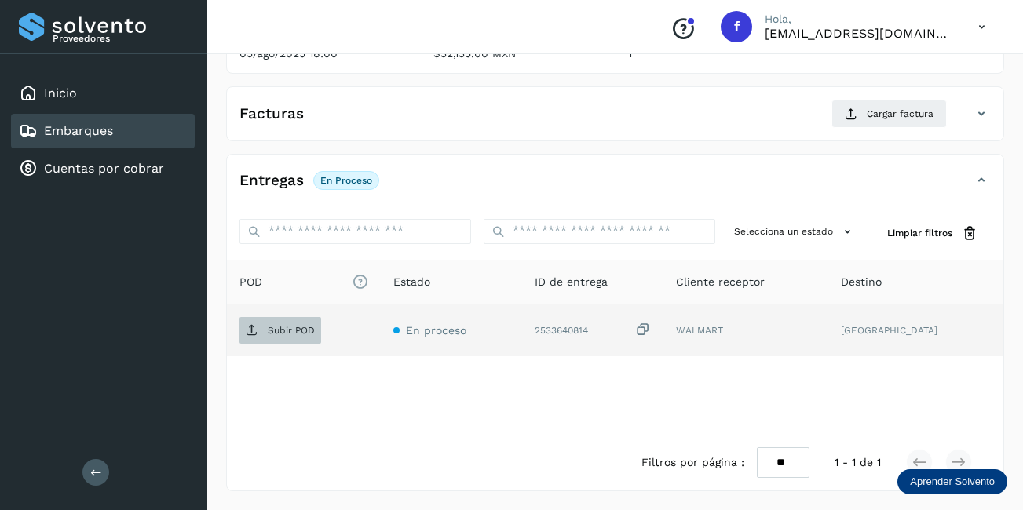
click at [281, 336] on span "Subir POD" at bounding box center [280, 330] width 82 height 25
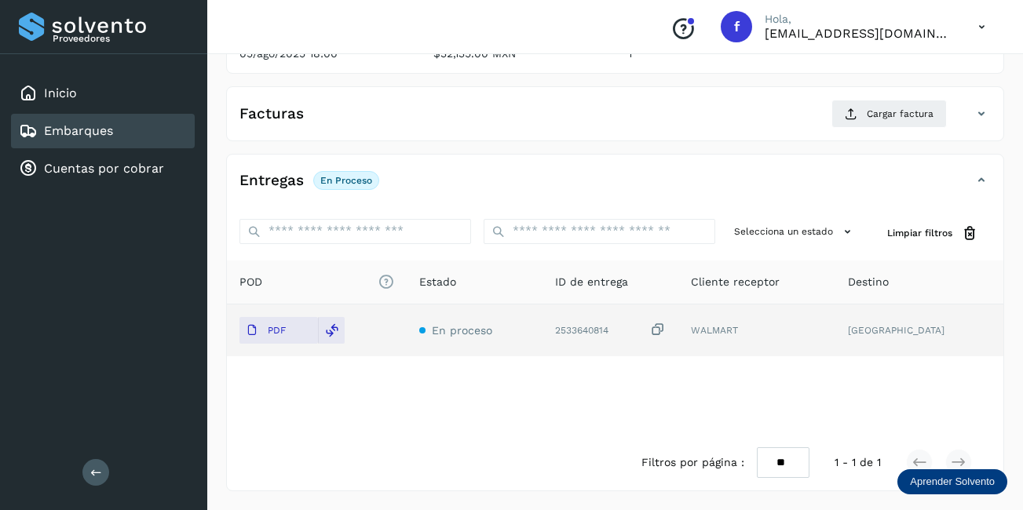
scroll to position [10, 0]
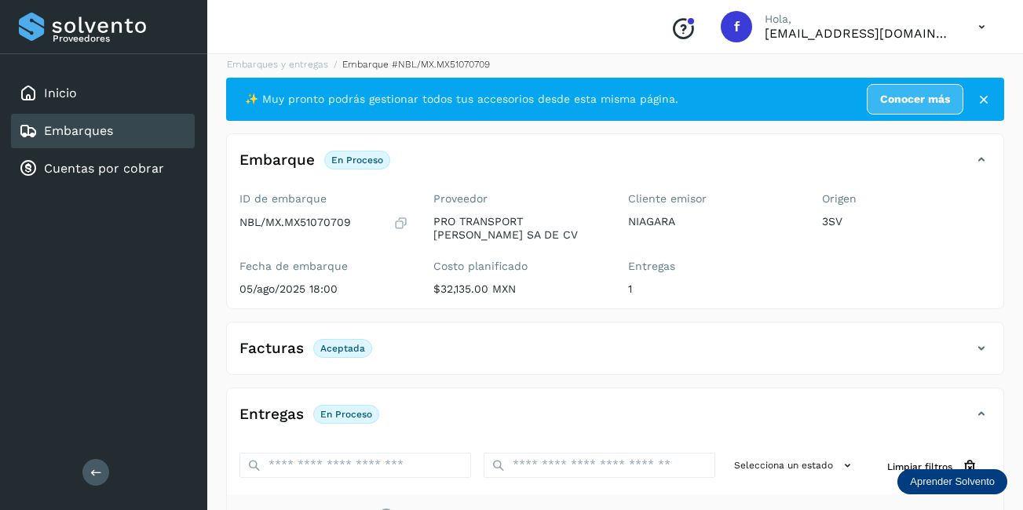
click at [104, 133] on link "Embarques" at bounding box center [78, 130] width 69 height 15
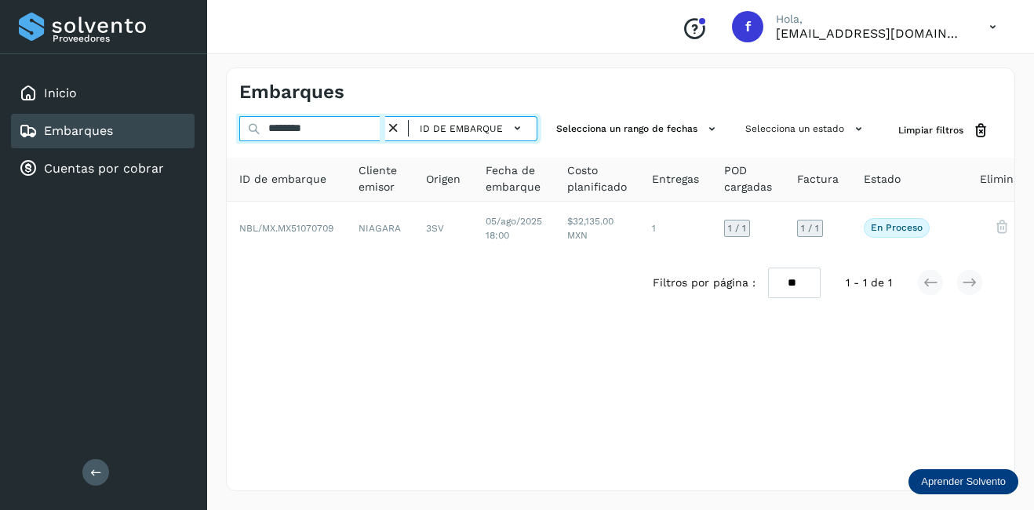
drag, startPoint x: 351, startPoint y: 132, endPoint x: 246, endPoint y: 140, distance: 104.7
click at [246, 140] on input "********" at bounding box center [312, 128] width 146 height 25
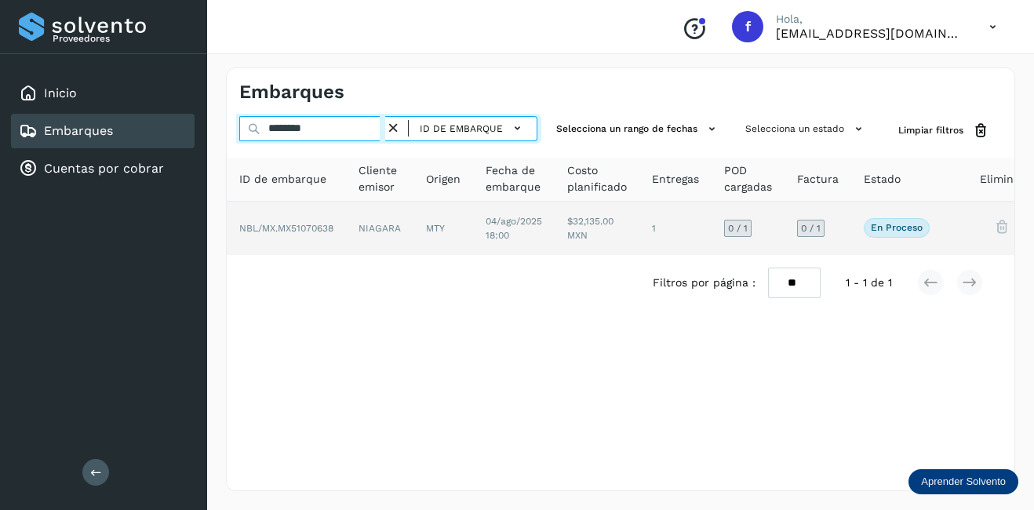
type input "********"
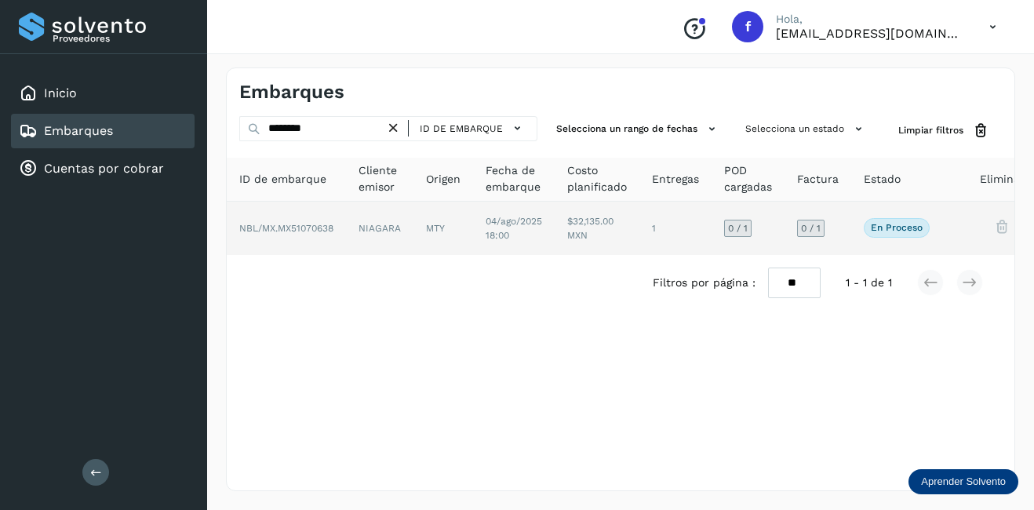
click at [414, 217] on td "NIAGARA" at bounding box center [444, 228] width 60 height 53
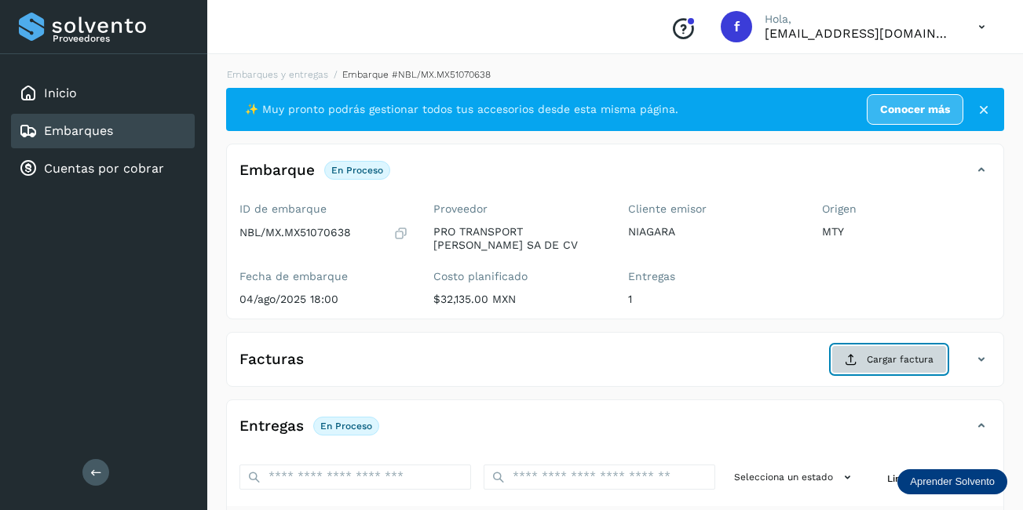
click at [892, 351] on button "Cargar factura" at bounding box center [888, 359] width 115 height 28
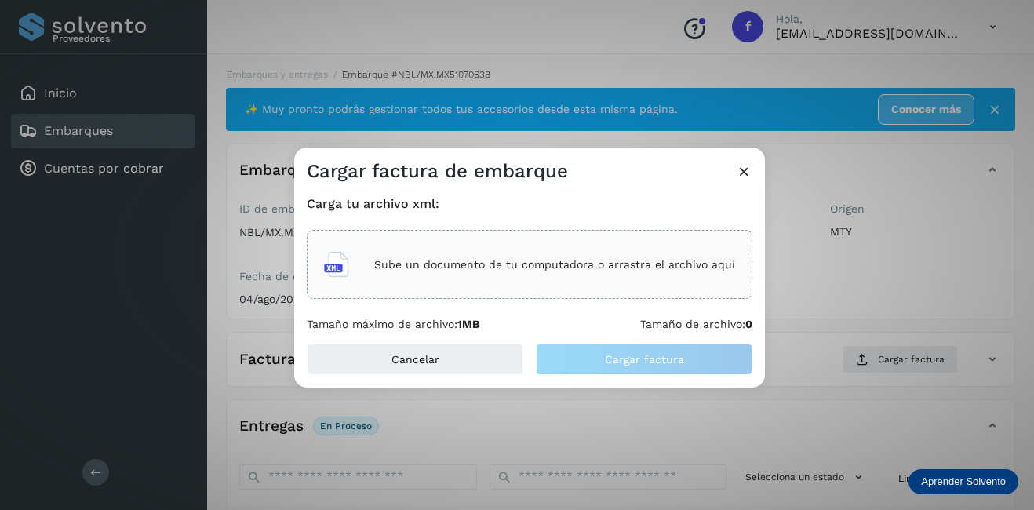
click at [505, 279] on div "Sube un documento de tu computadora o arrastra el archivo aquí" at bounding box center [529, 264] width 411 height 42
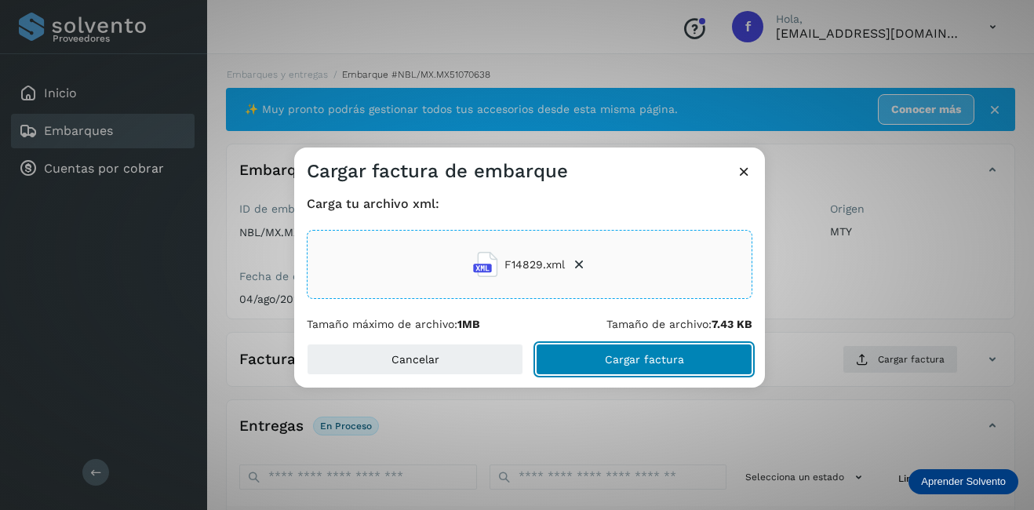
click at [665, 364] on span "Cargar factura" at bounding box center [644, 359] width 79 height 11
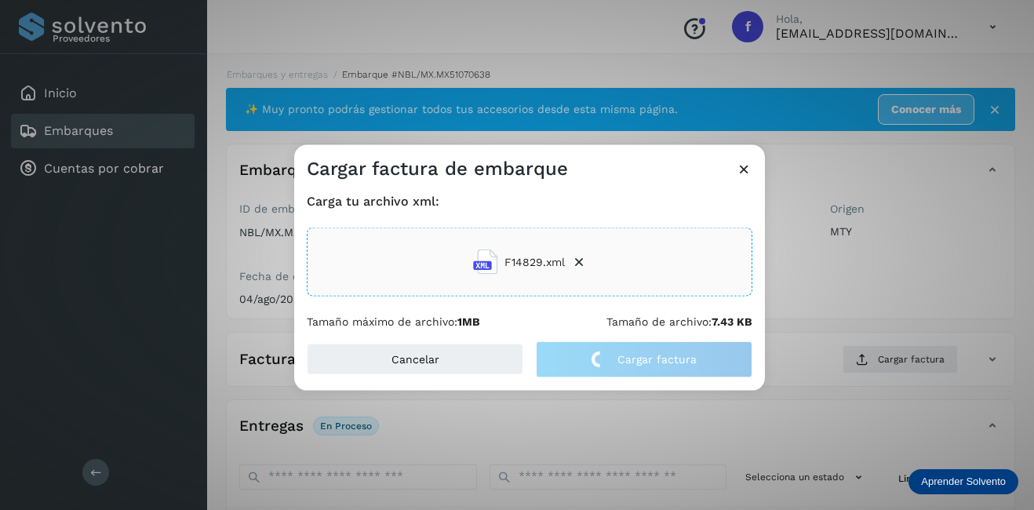
click at [837, 279] on div "Cargar factura de embarque Carga tu archivo xml: F14829.xml Tamaño máximo de ar…" at bounding box center [517, 255] width 1034 height 510
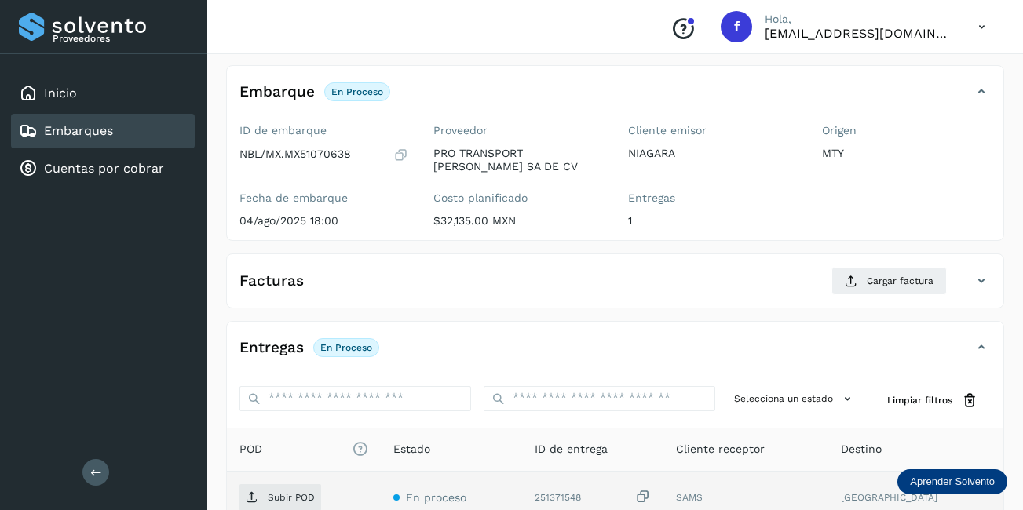
scroll to position [246, 0]
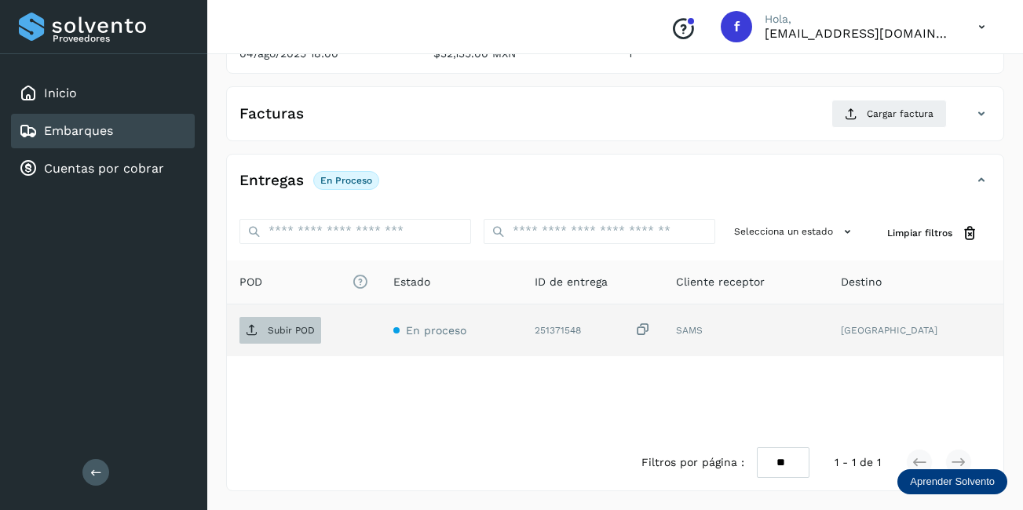
click at [306, 331] on p "Subir POD" at bounding box center [291, 330] width 47 height 11
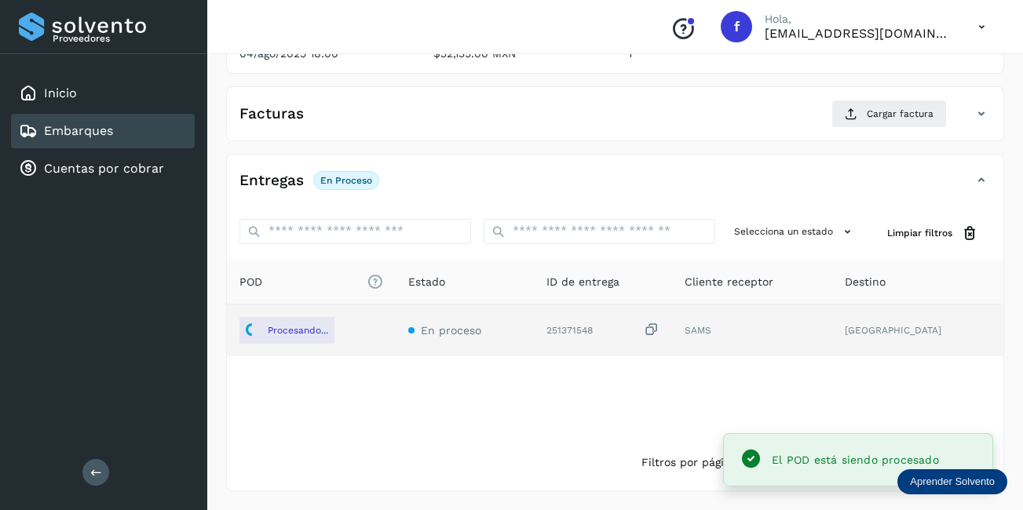
click at [125, 131] on div "Embarques" at bounding box center [103, 131] width 184 height 35
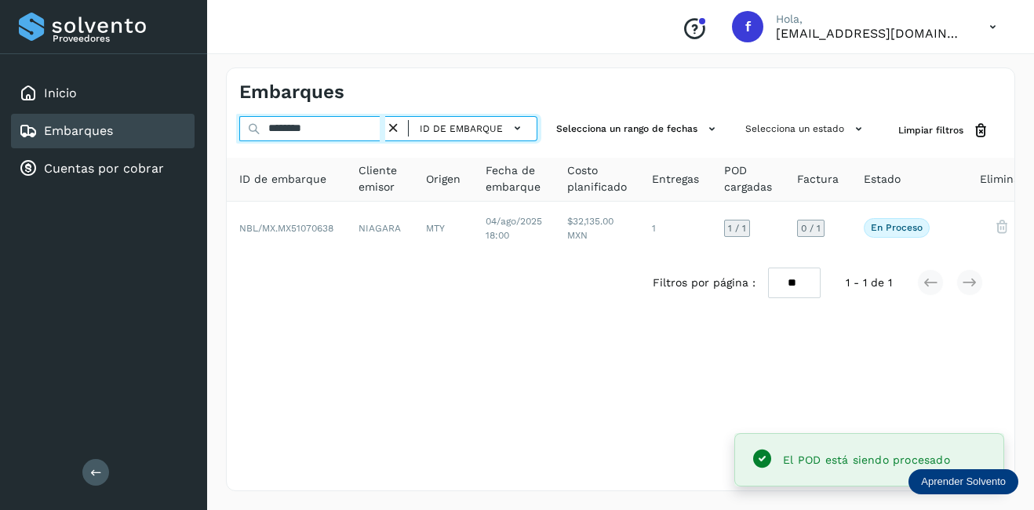
drag, startPoint x: 334, startPoint y: 129, endPoint x: 264, endPoint y: 127, distance: 69.1
click at [266, 127] on input "********" at bounding box center [312, 128] width 146 height 25
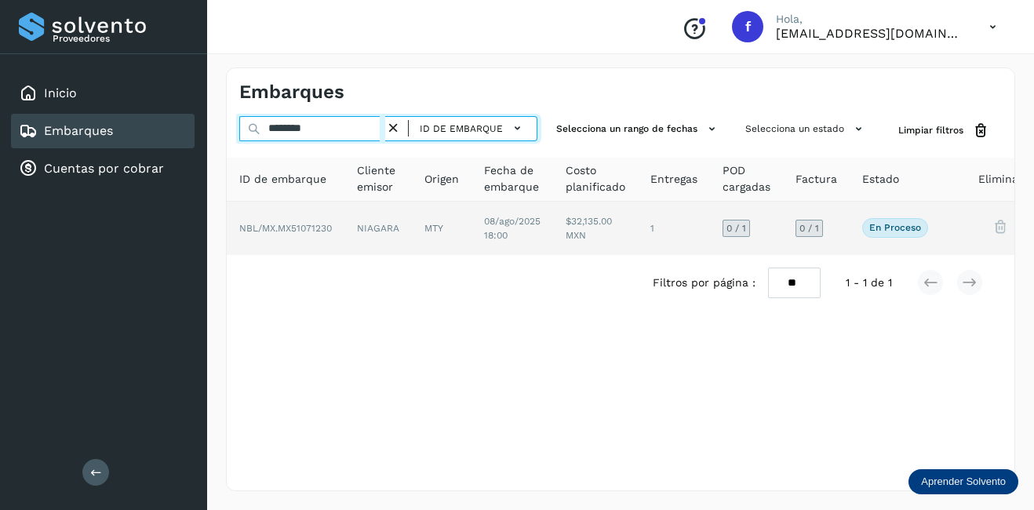
type input "********"
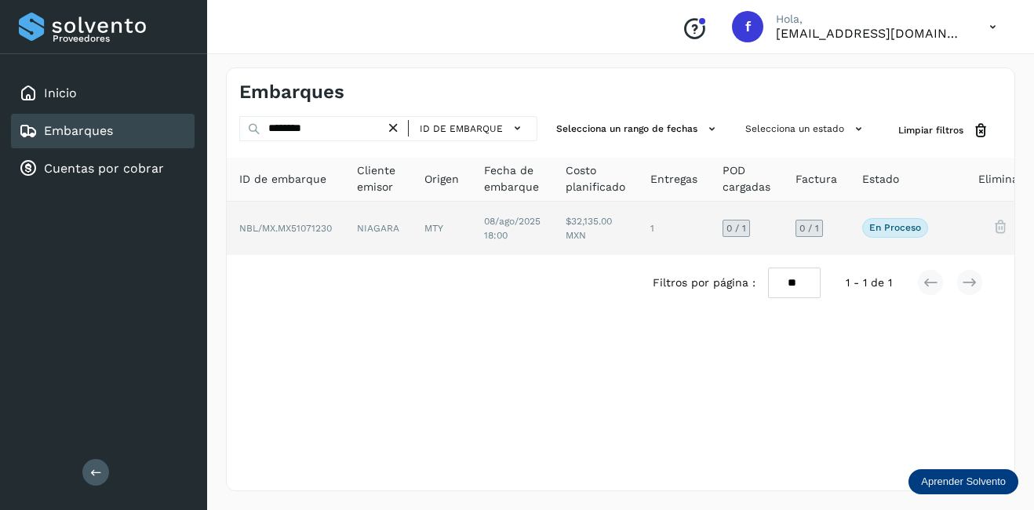
click at [412, 241] on td "NIAGARA" at bounding box center [442, 228] width 60 height 53
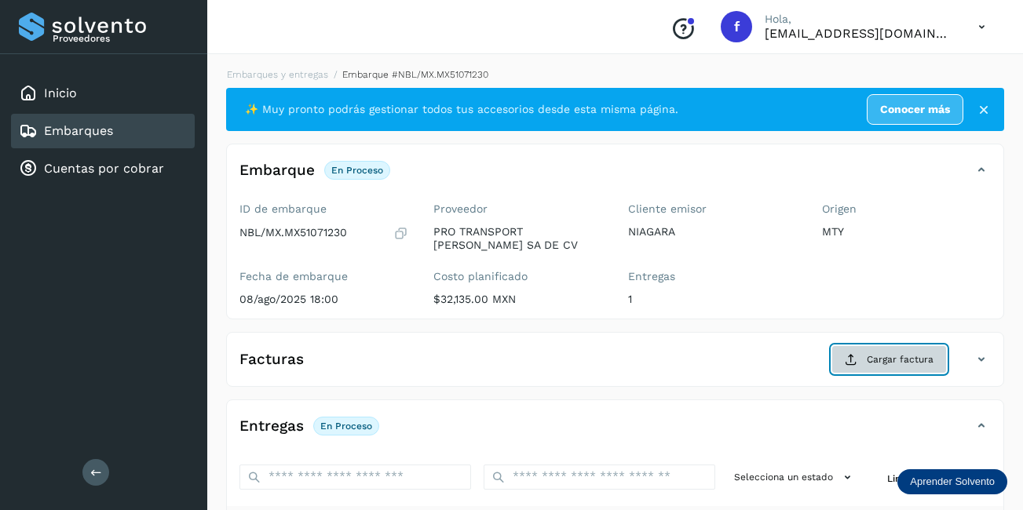
click at [853, 360] on icon at bounding box center [850, 359] width 13 height 13
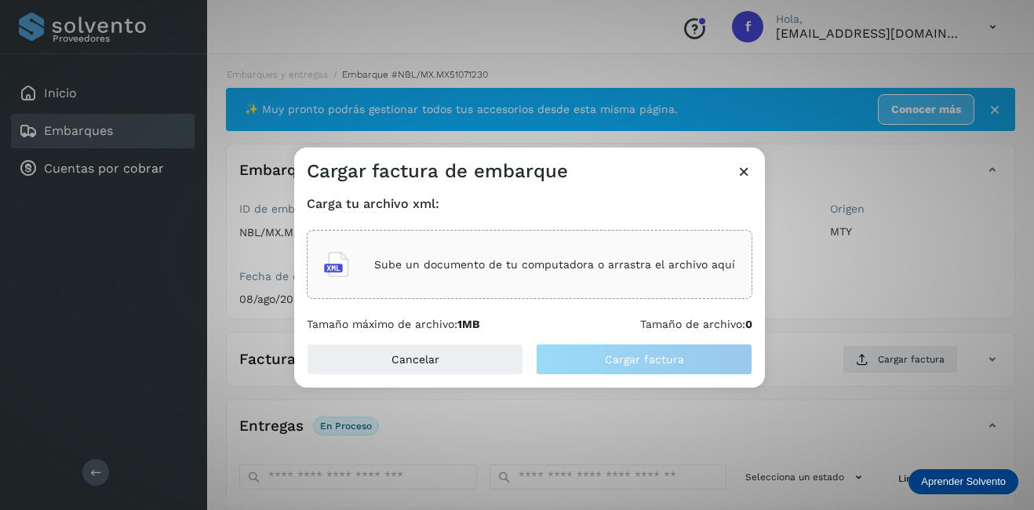
click at [483, 270] on p "Sube un documento de tu computadora o arrastra el archivo aquí" at bounding box center [554, 264] width 361 height 13
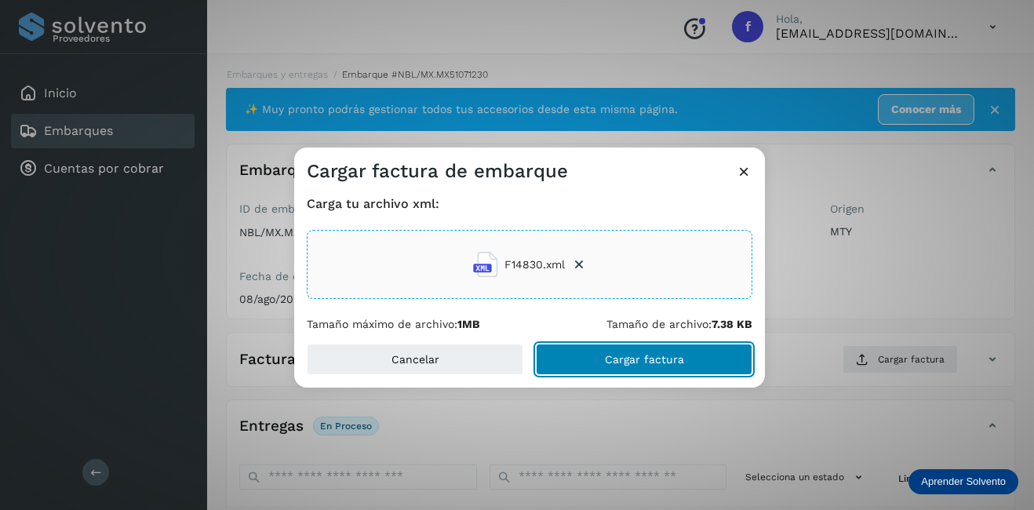
click at [679, 359] on span "Cargar factura" at bounding box center [644, 359] width 79 height 11
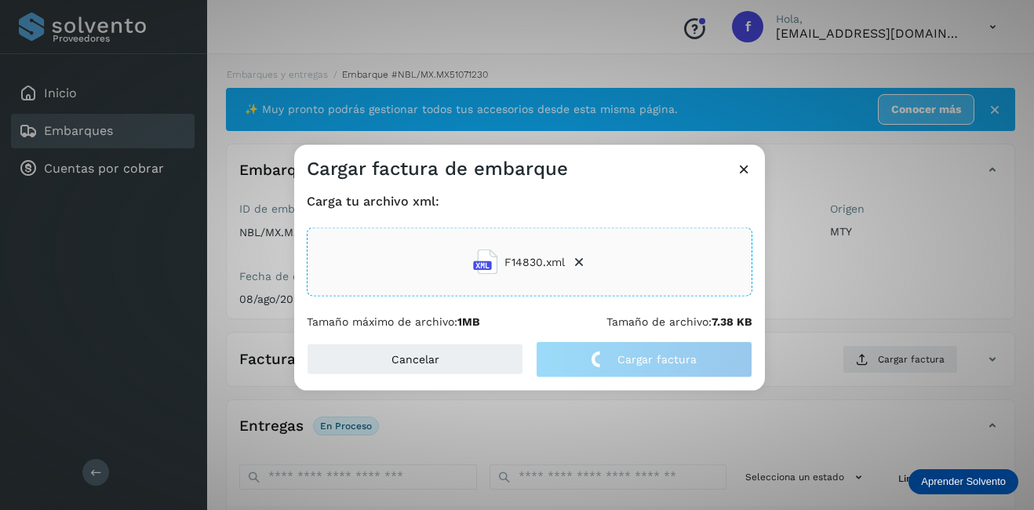
click at [868, 275] on div "Cargar factura de embarque Carga tu archivo xml: F14830.xml Tamaño máximo de ar…" at bounding box center [517, 255] width 1034 height 510
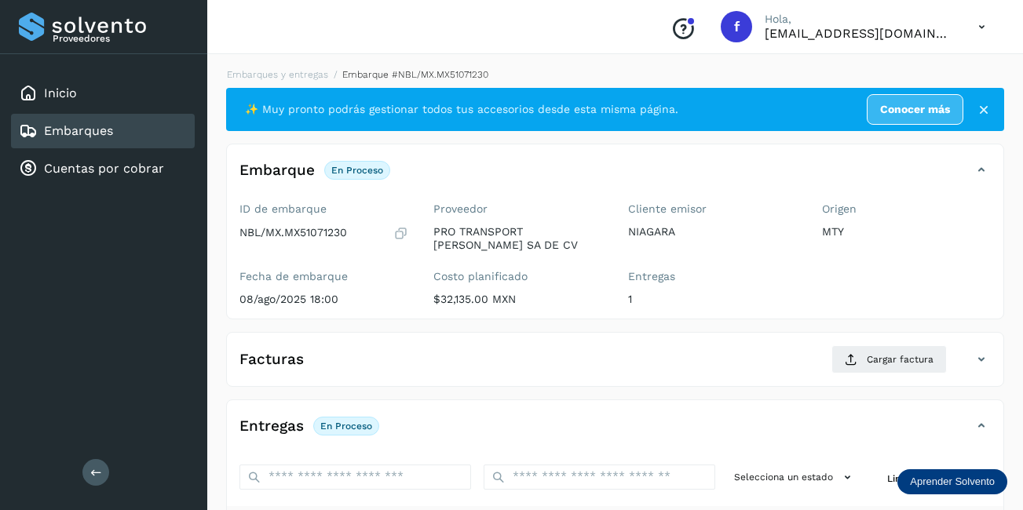
scroll to position [246, 0]
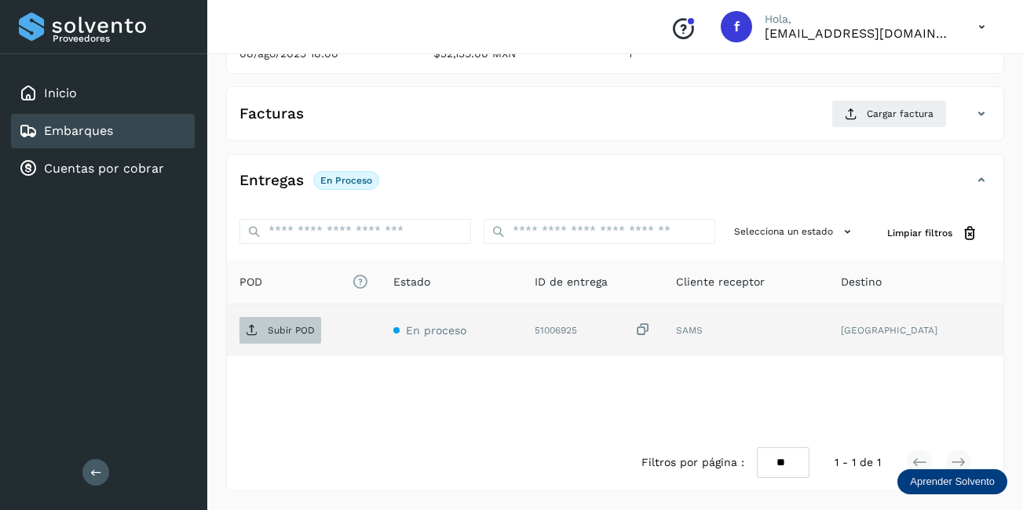
click at [294, 322] on span "Subir POD" at bounding box center [280, 330] width 82 height 25
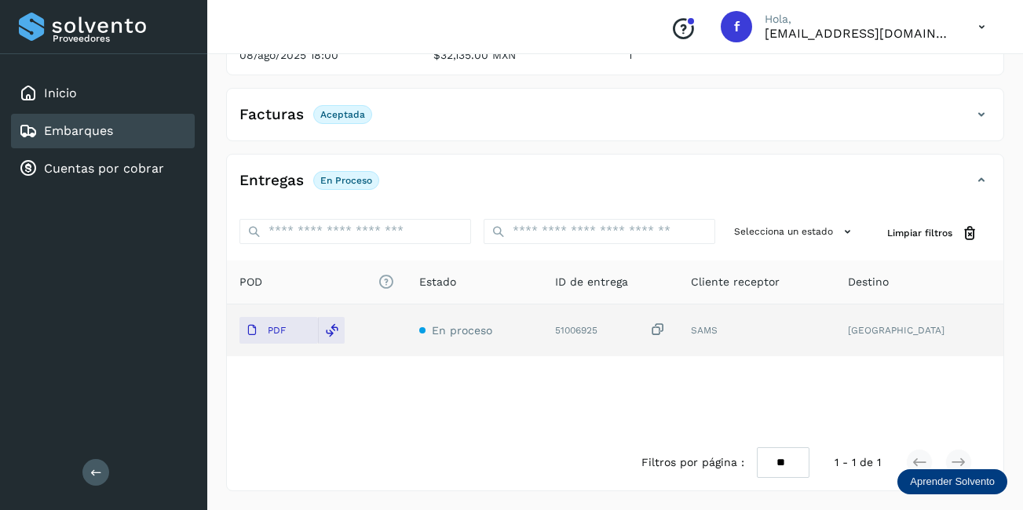
scroll to position [244, 0]
